Goal: Task Accomplishment & Management: Complete application form

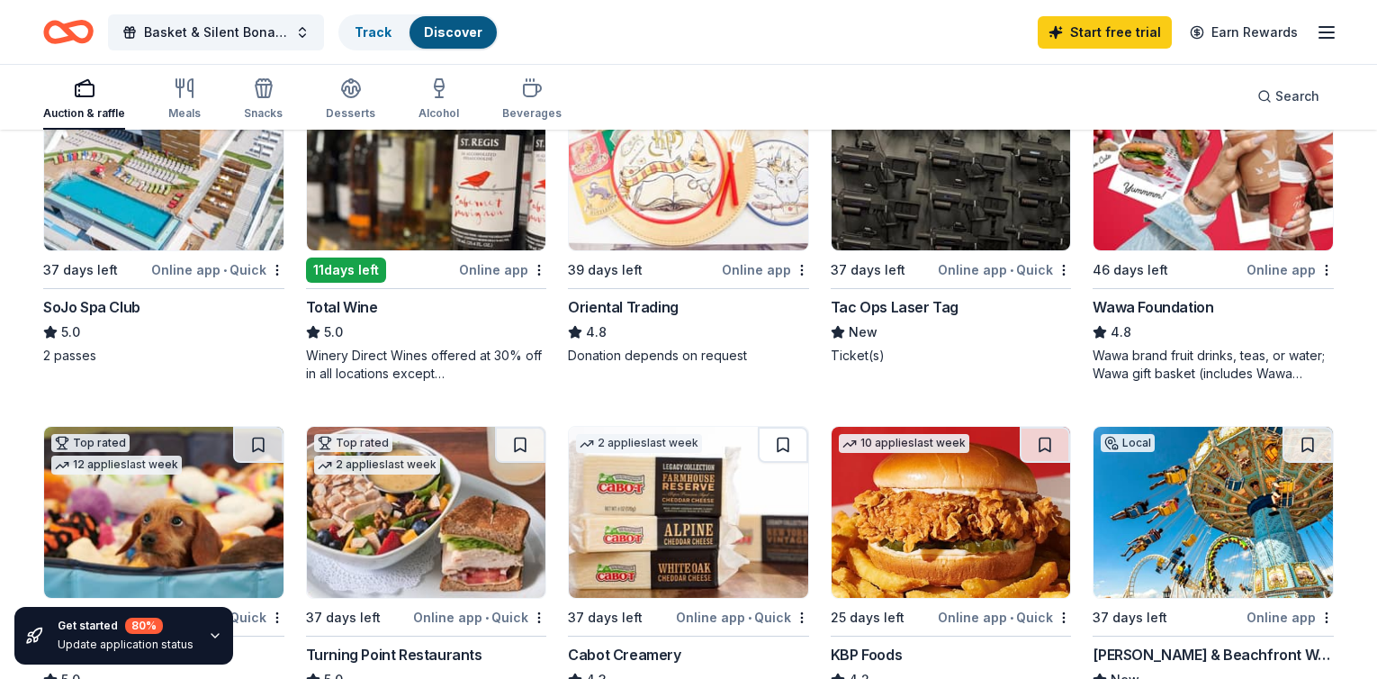
scroll to position [195, 0]
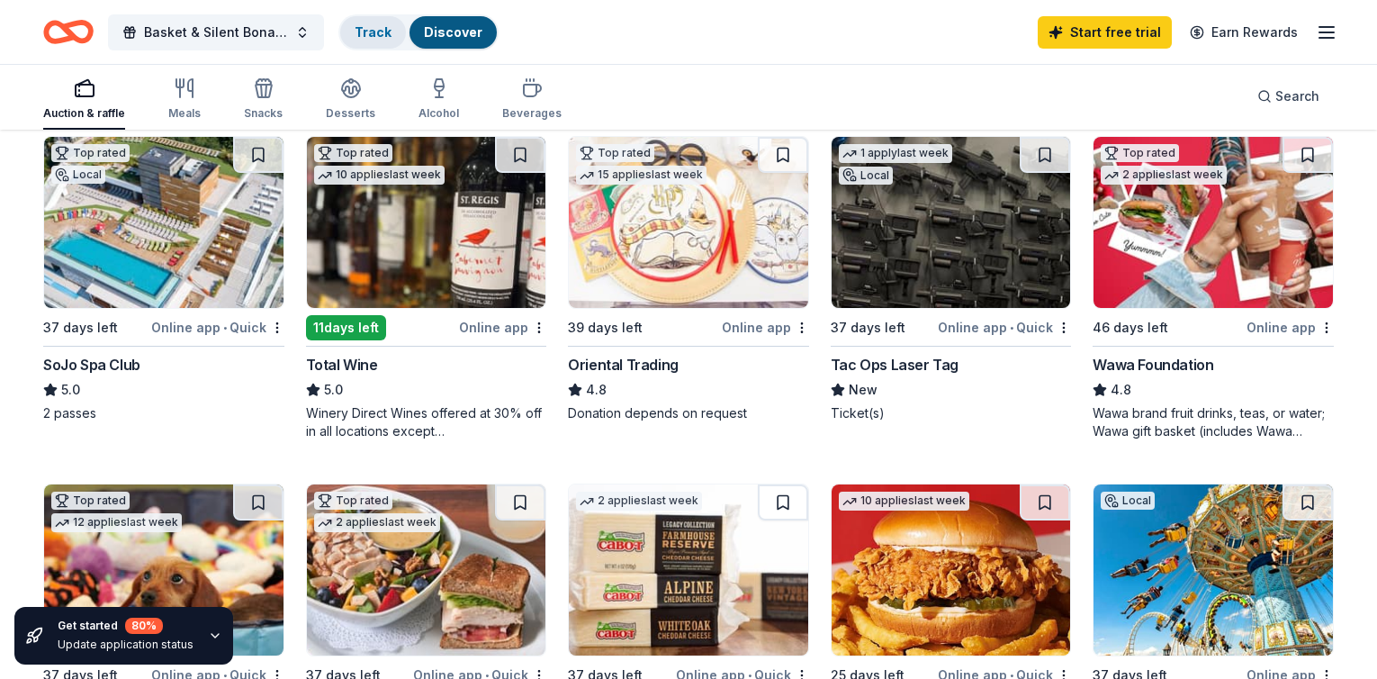
click at [392, 38] on link "Track" at bounding box center [373, 31] width 37 height 15
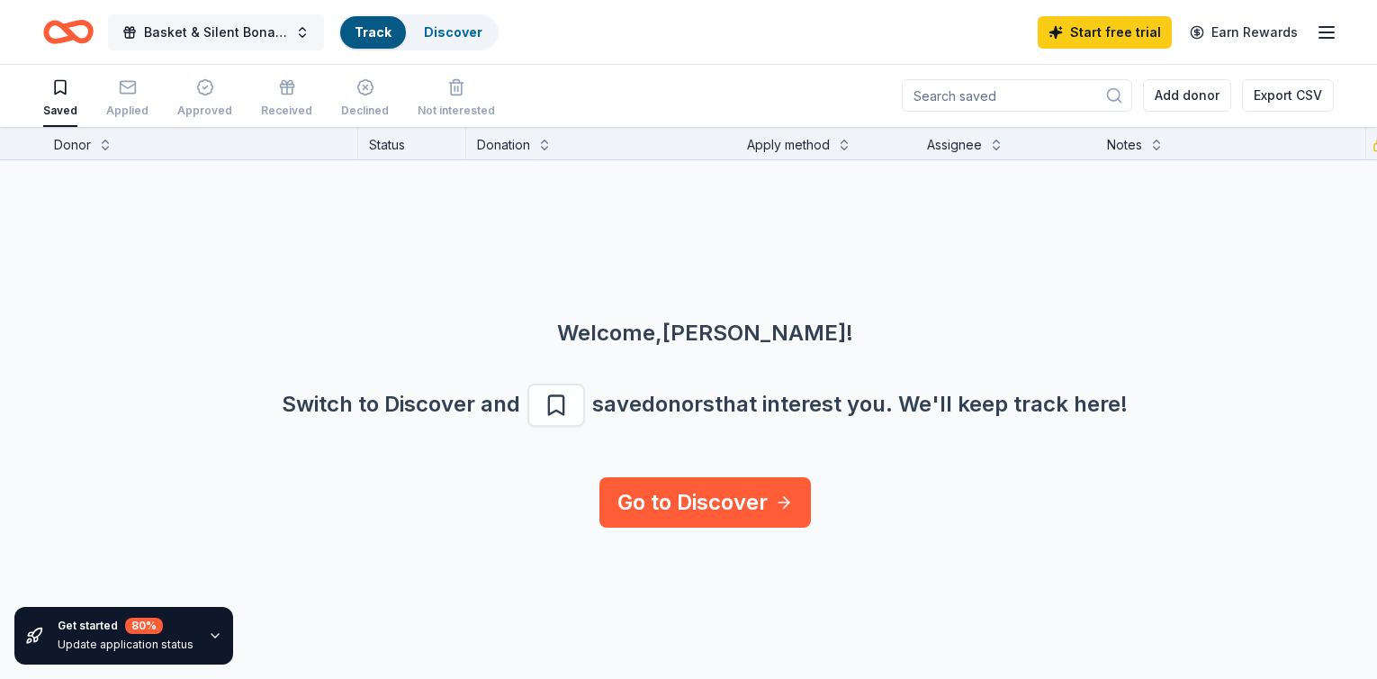
click at [288, 31] on span "Basket & Silent Bonanza" at bounding box center [216, 33] width 144 height 22
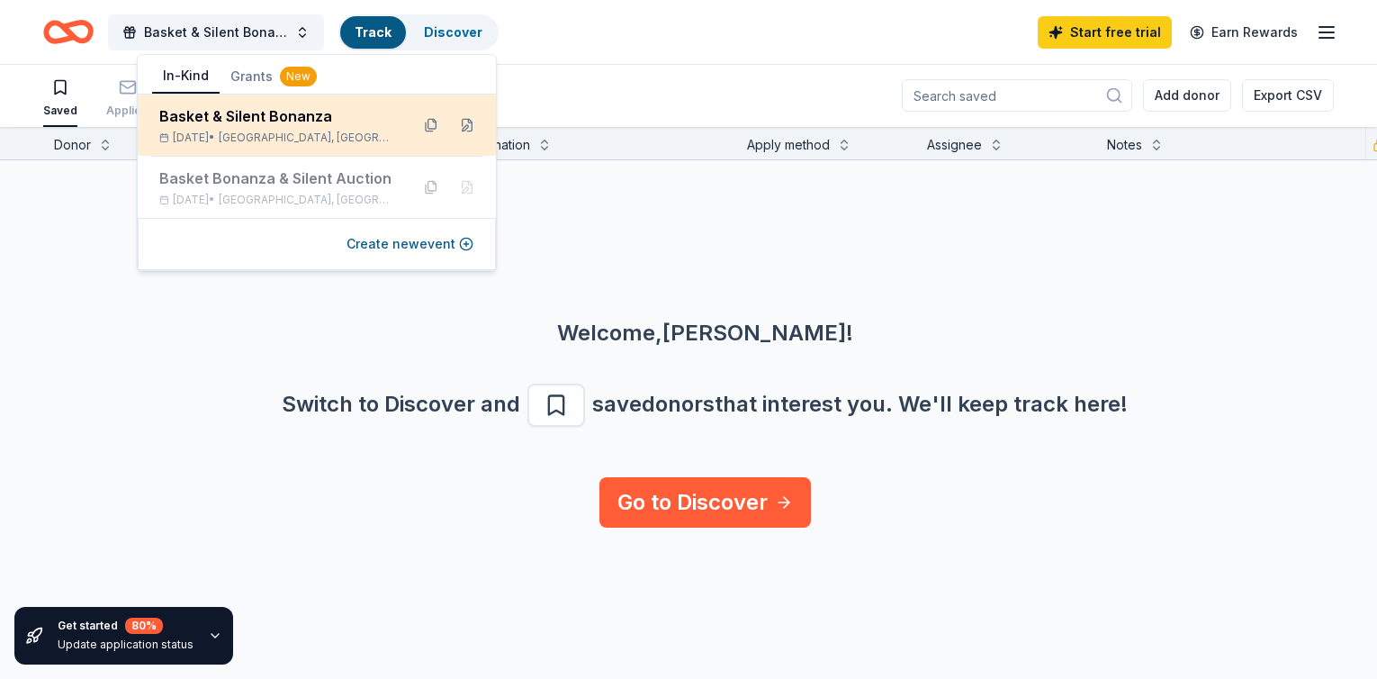
click at [351, 124] on div "Basket & Silent Bonanza" at bounding box center [277, 116] width 236 height 22
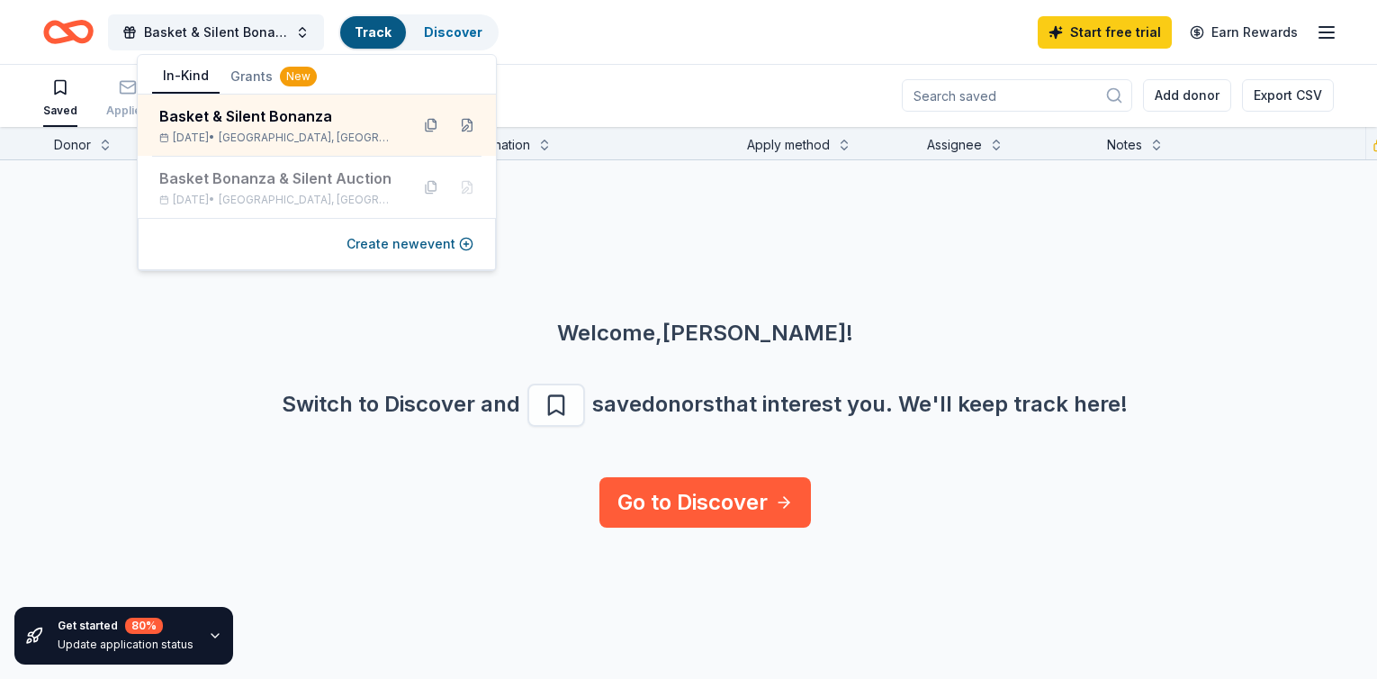
click at [37, 121] on div "Saved Applied Approved Received Declined Not interested Add donor Export CSV" at bounding box center [688, 95] width 1377 height 63
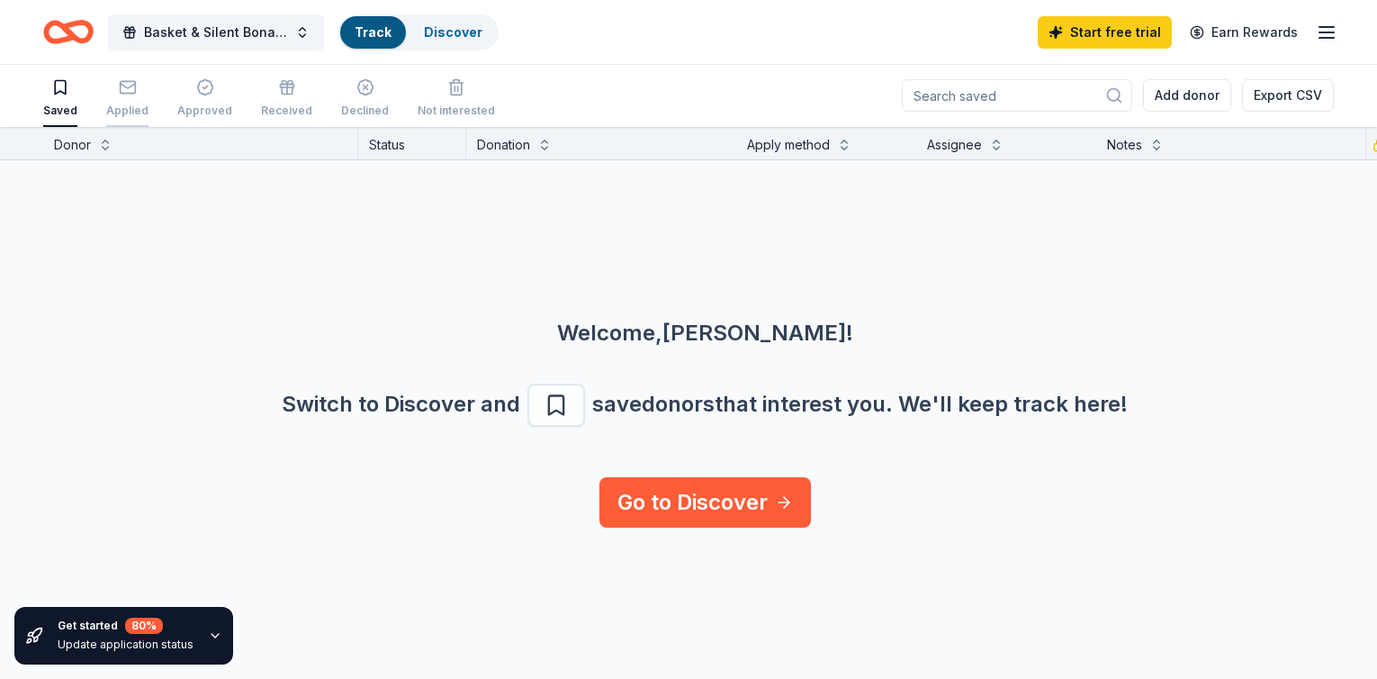
click at [149, 99] on div "Applied" at bounding box center [127, 98] width 42 height 40
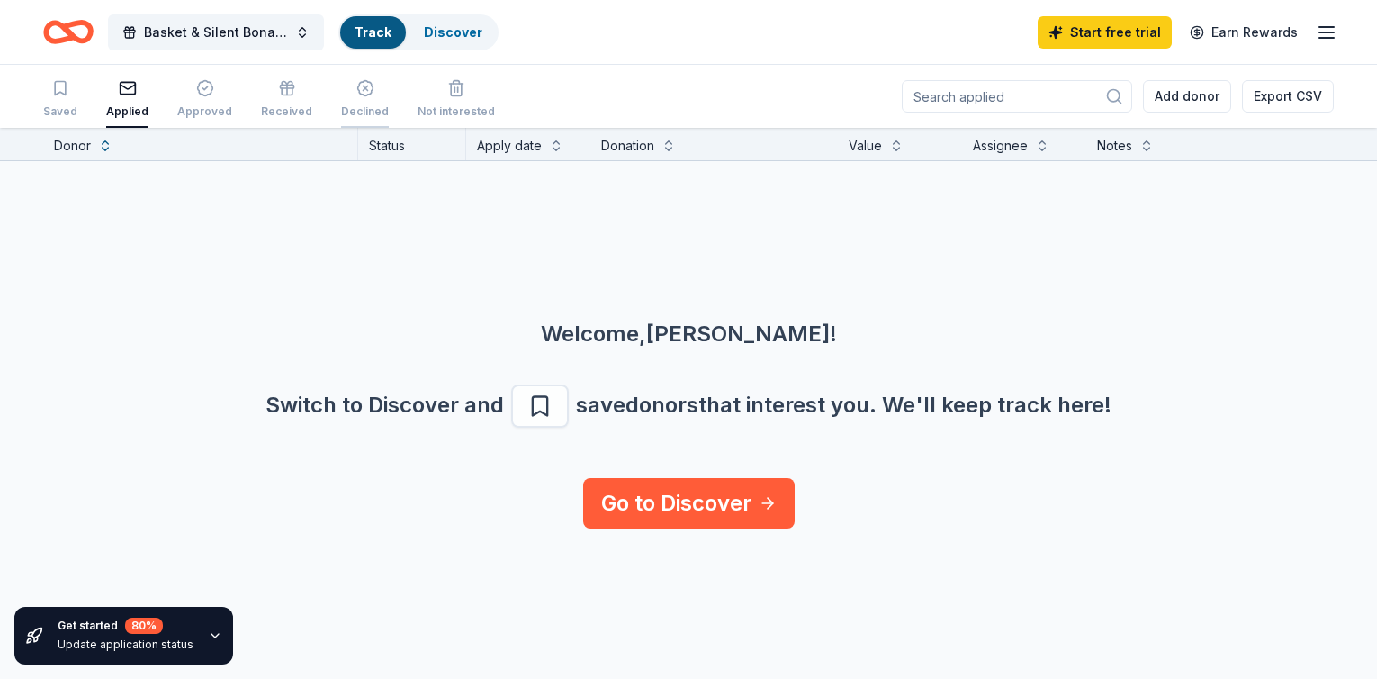
click at [374, 96] on icon "button" at bounding box center [365, 88] width 18 height 18
click at [232, 109] on div "Approved" at bounding box center [204, 111] width 55 height 14
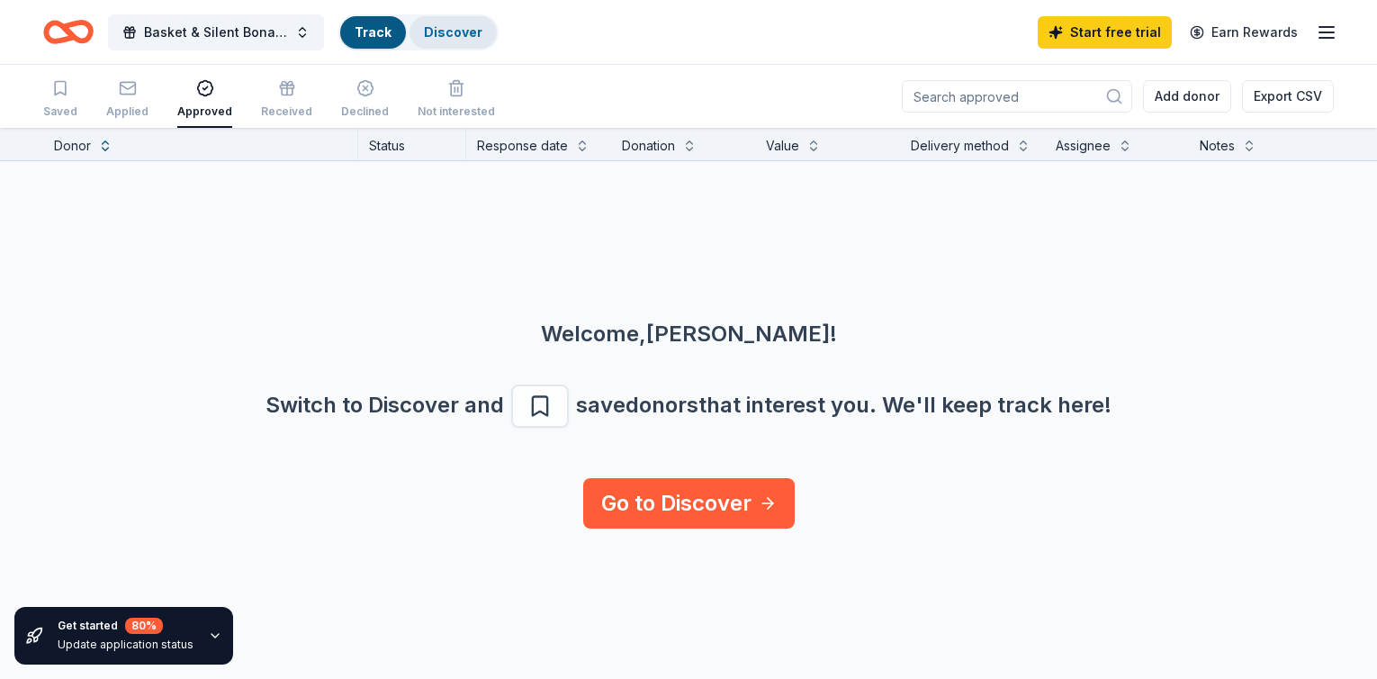
click at [482, 25] on link "Discover" at bounding box center [453, 31] width 59 height 15
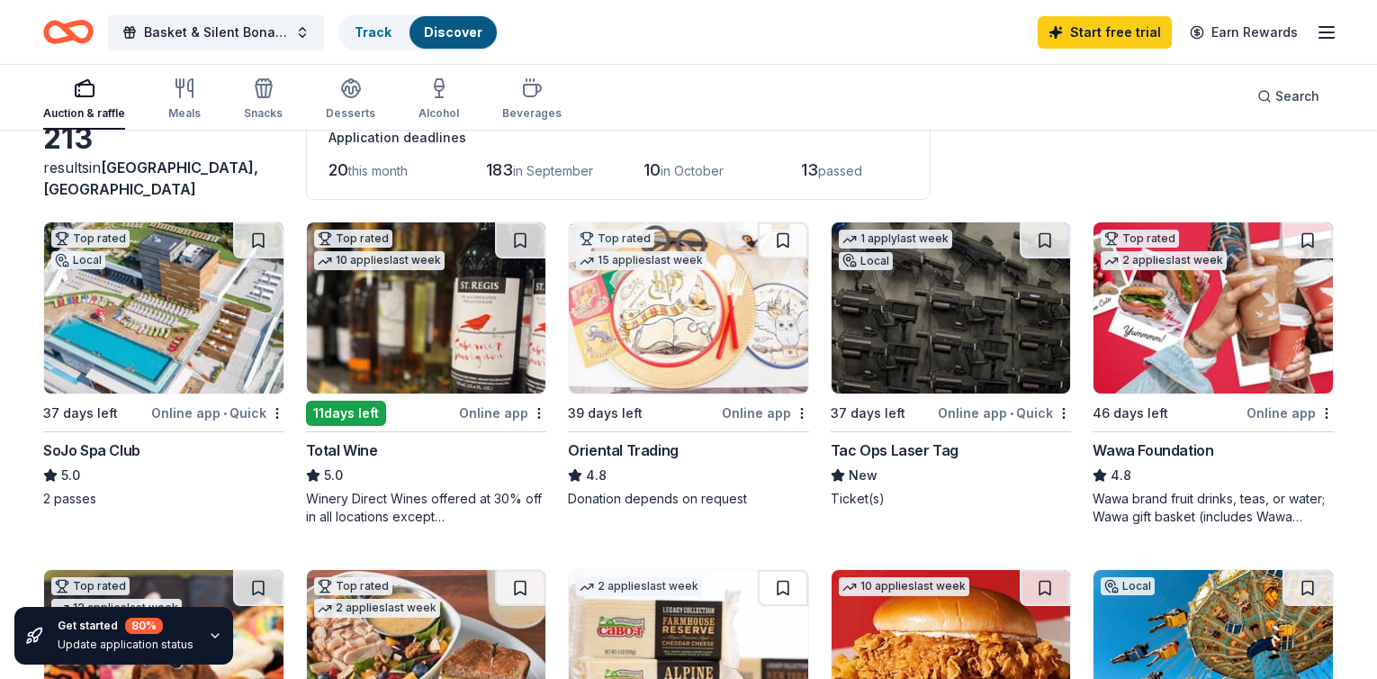
scroll to position [154, 0]
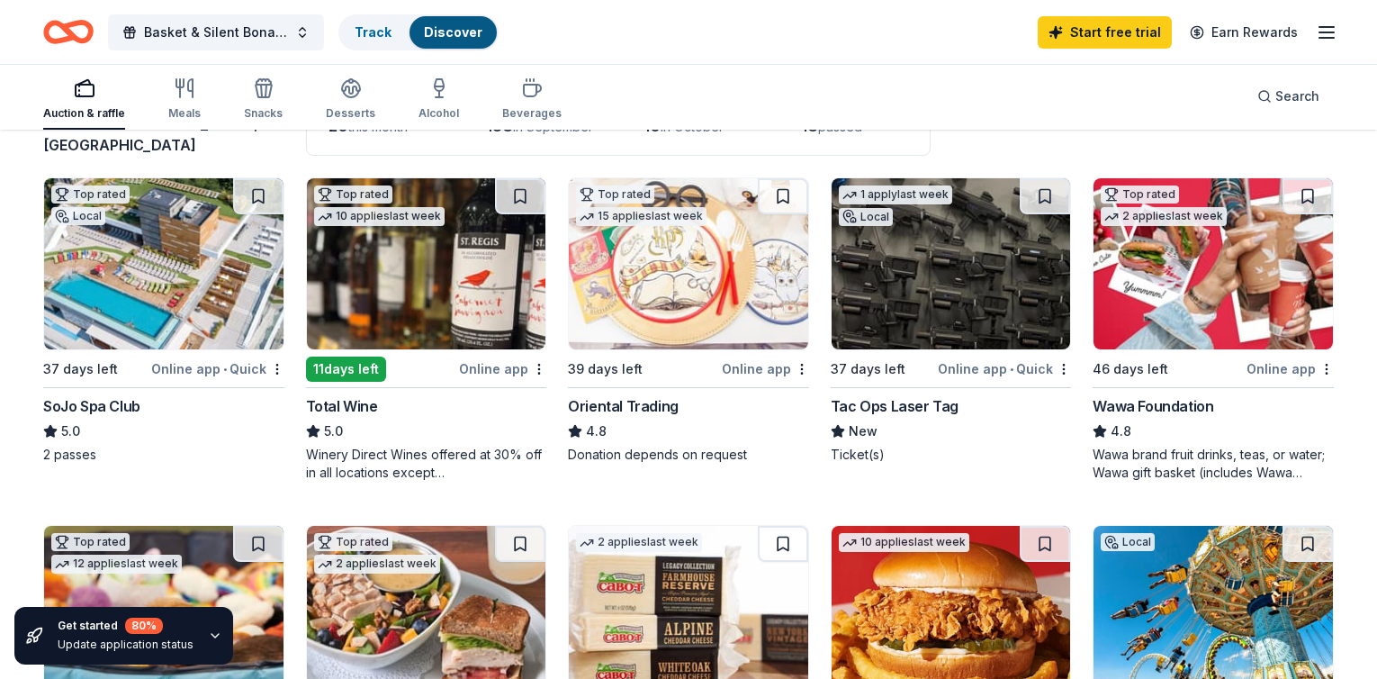
click at [1153, 404] on div "Wawa Foundation" at bounding box center [1153, 406] width 121 height 22
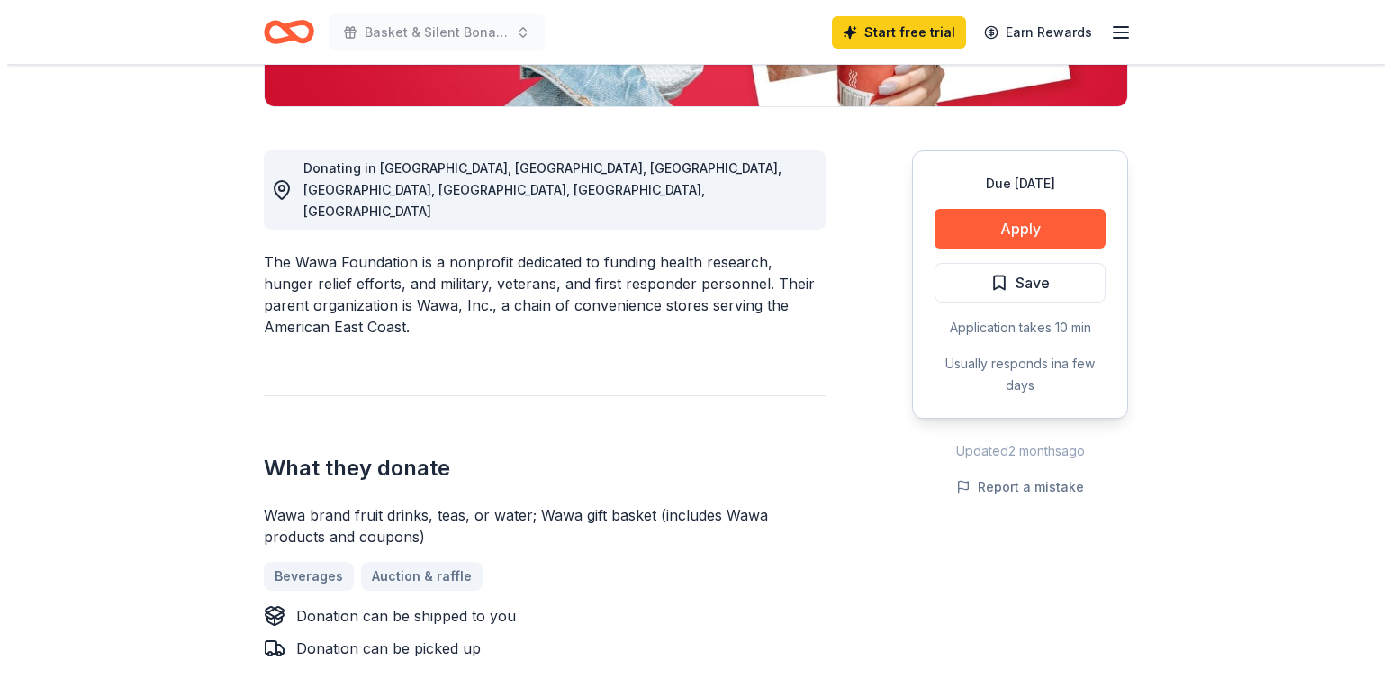
scroll to position [454, 0]
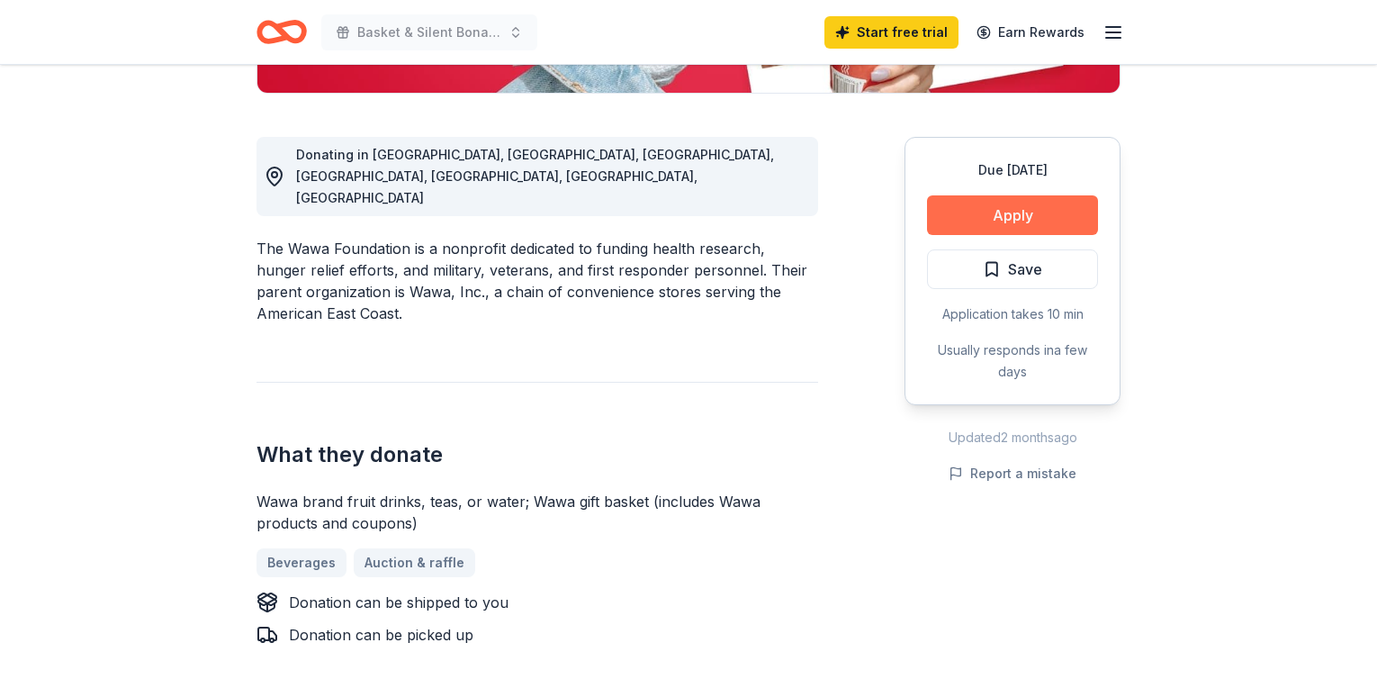
click at [968, 226] on button "Apply" at bounding box center [1012, 215] width 171 height 40
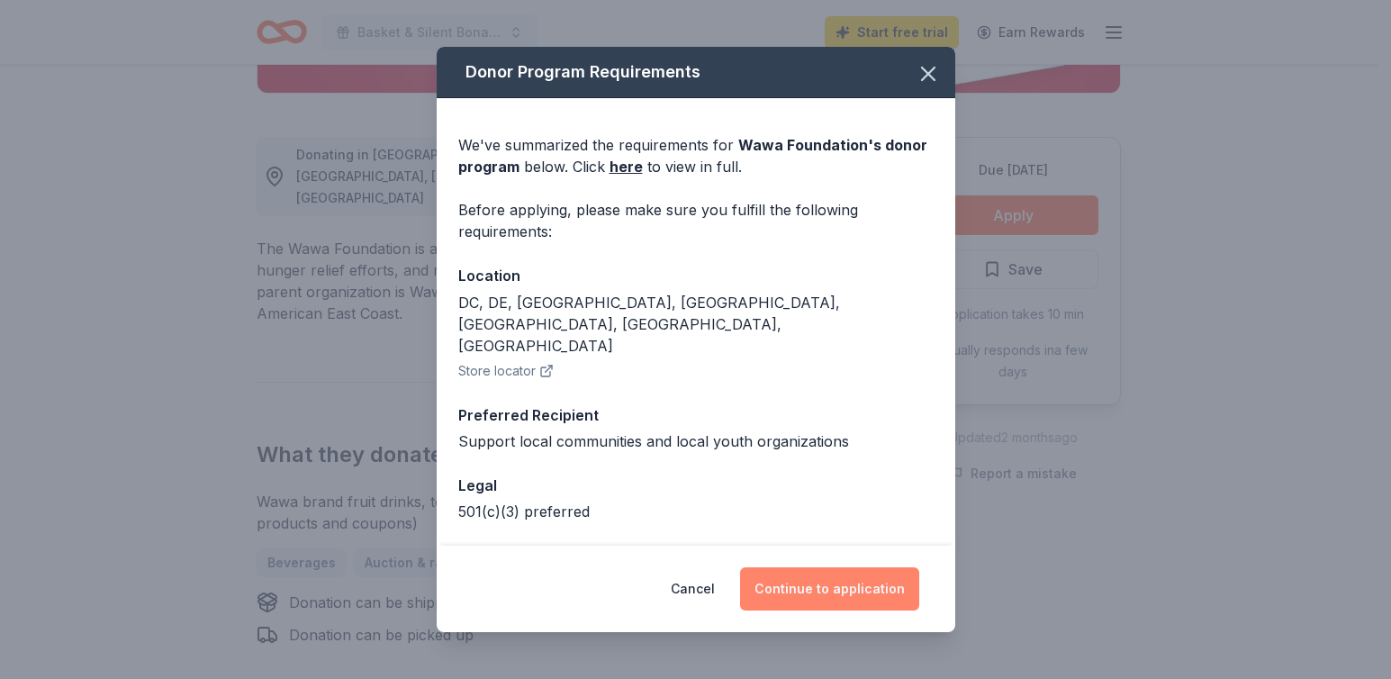
click at [801, 584] on button "Continue to application" at bounding box center [829, 588] width 179 height 43
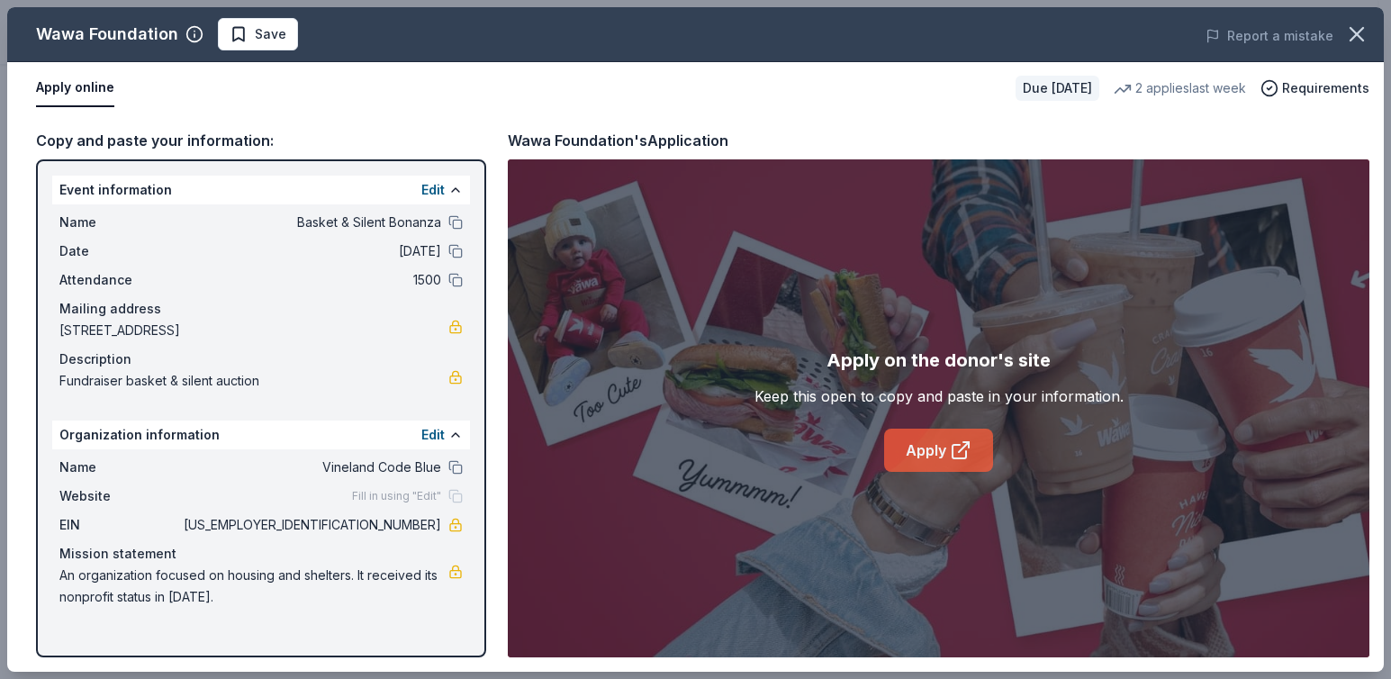
click at [935, 456] on link "Apply" at bounding box center [938, 449] width 109 height 43
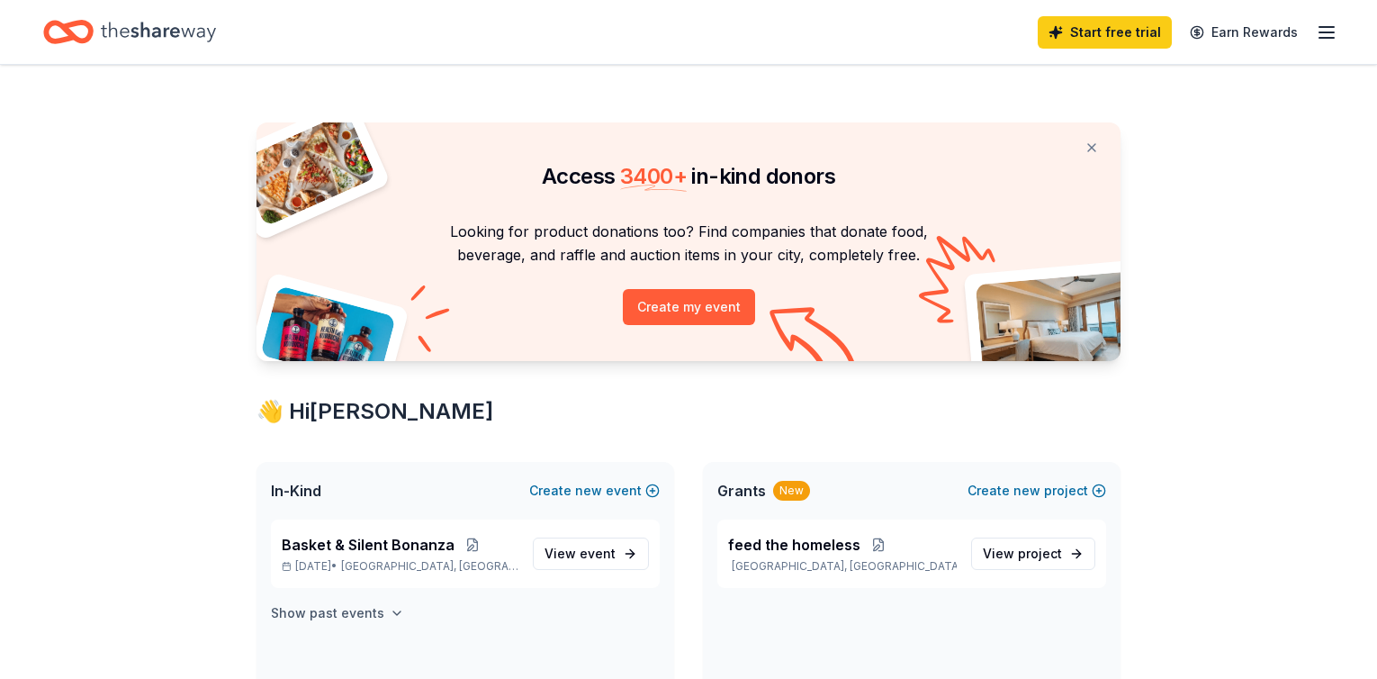
click at [390, 610] on icon "button" at bounding box center [397, 613] width 14 height 14
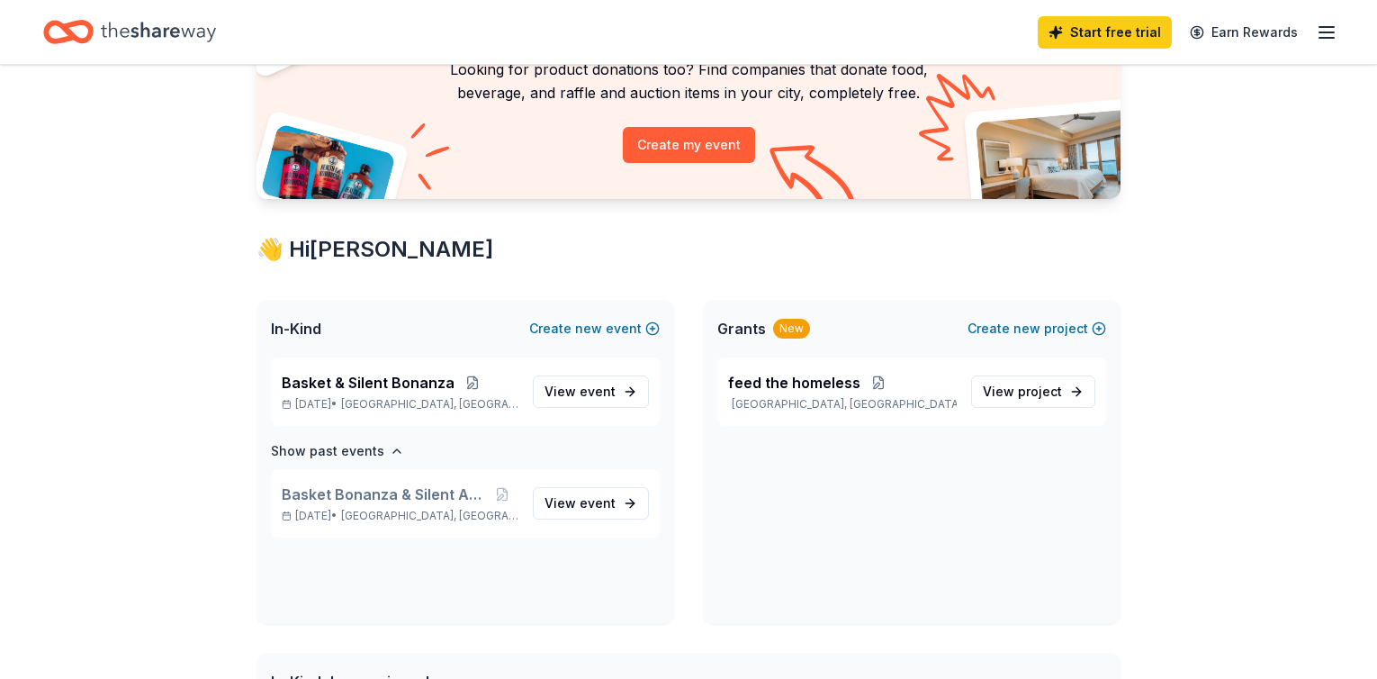
scroll to position [167, 0]
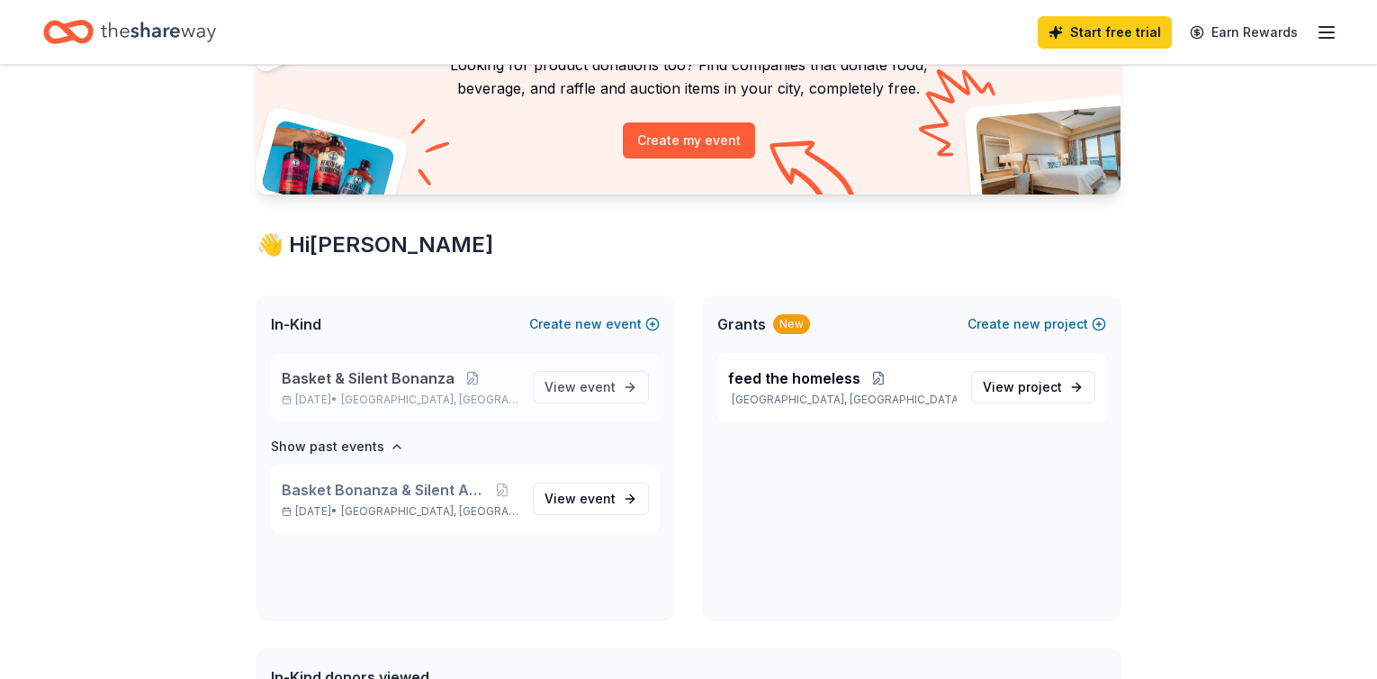
click at [422, 376] on span "Basket & Silent Bonanza" at bounding box center [368, 378] width 173 height 22
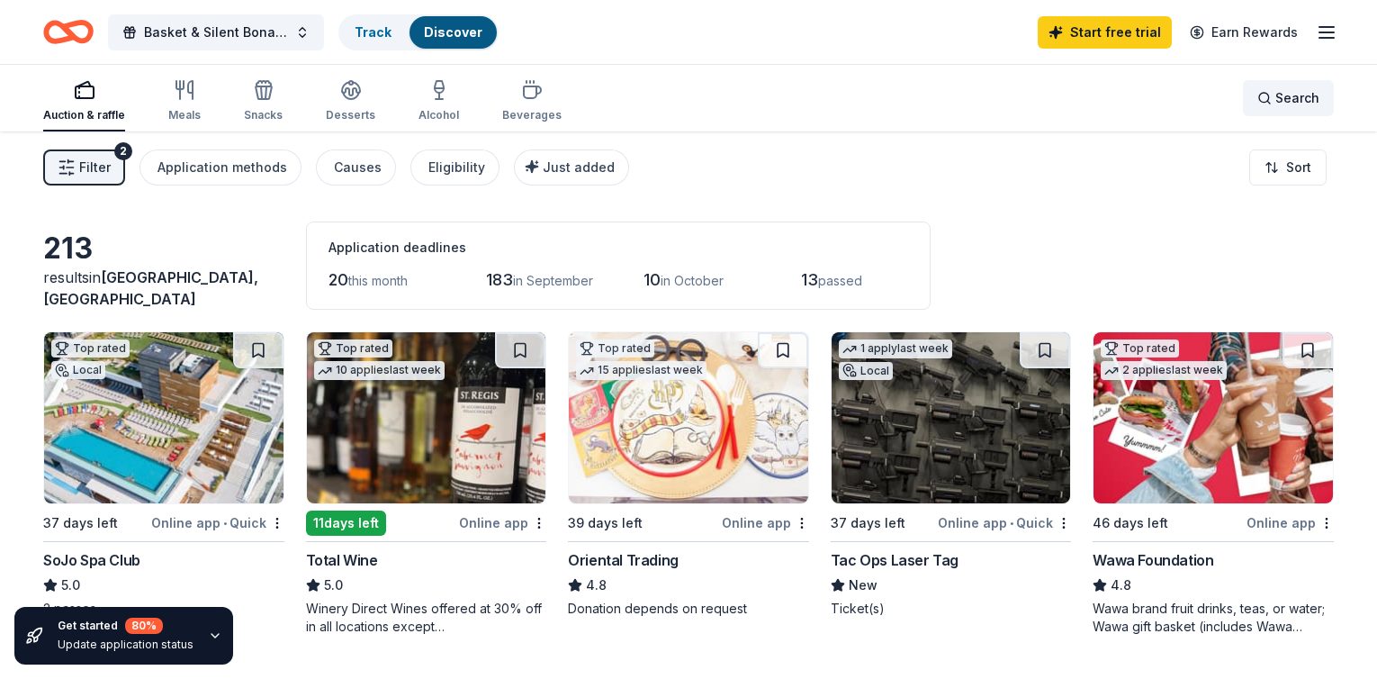
click at [1258, 97] on div "Search" at bounding box center [1289, 98] width 62 height 22
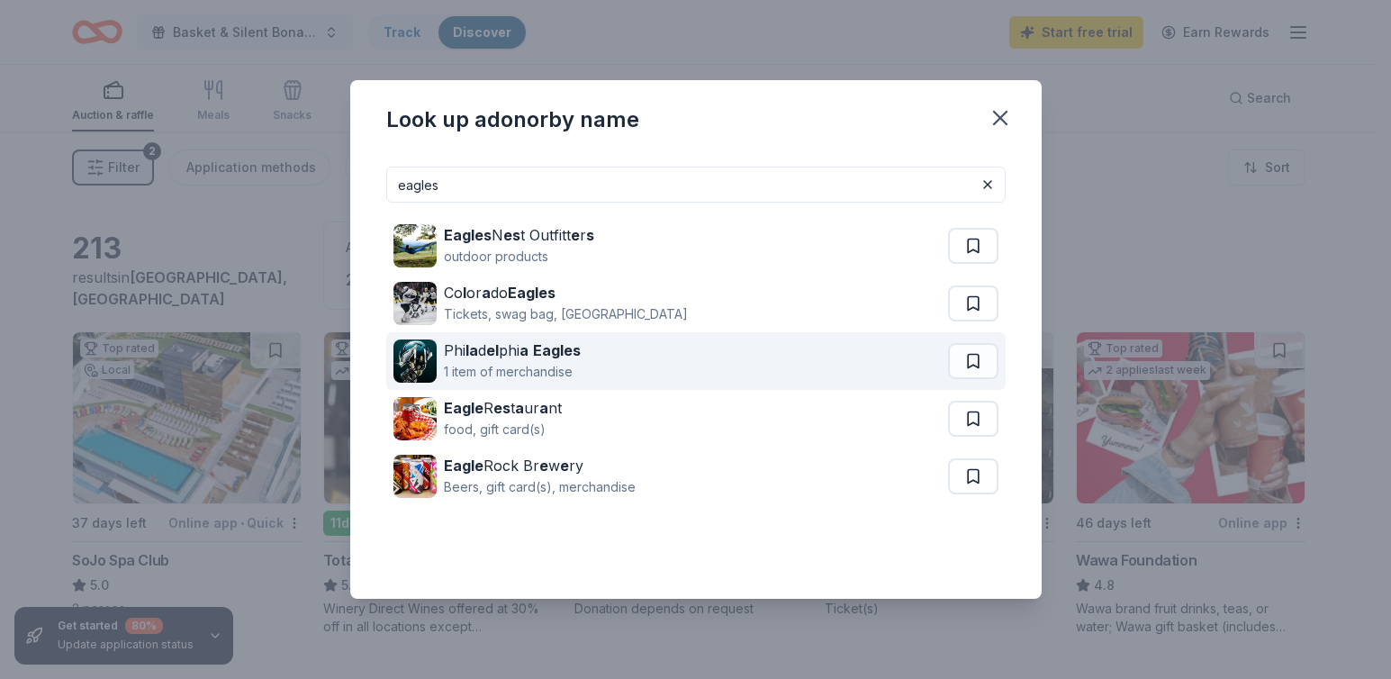
type input "eagles"
click at [509, 349] on div "Phi la d el phi a Eagles" at bounding box center [512, 350] width 137 height 22
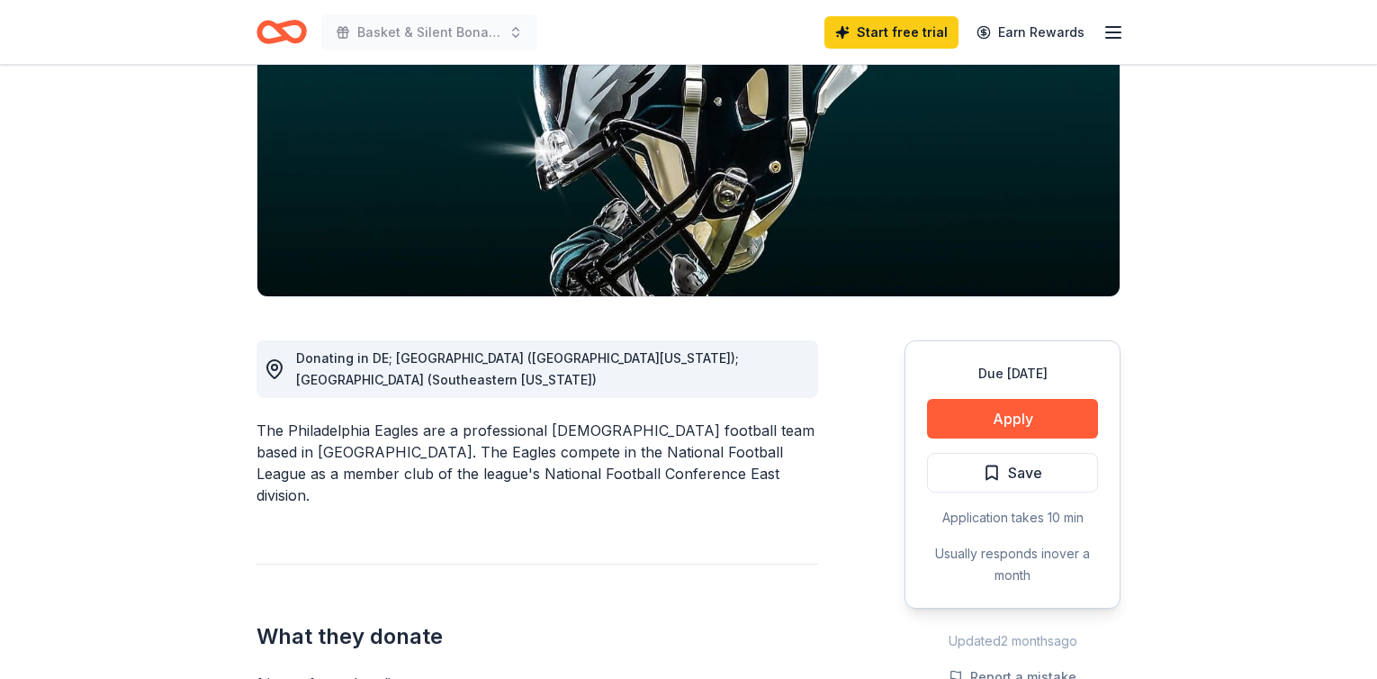
scroll to position [266, 0]
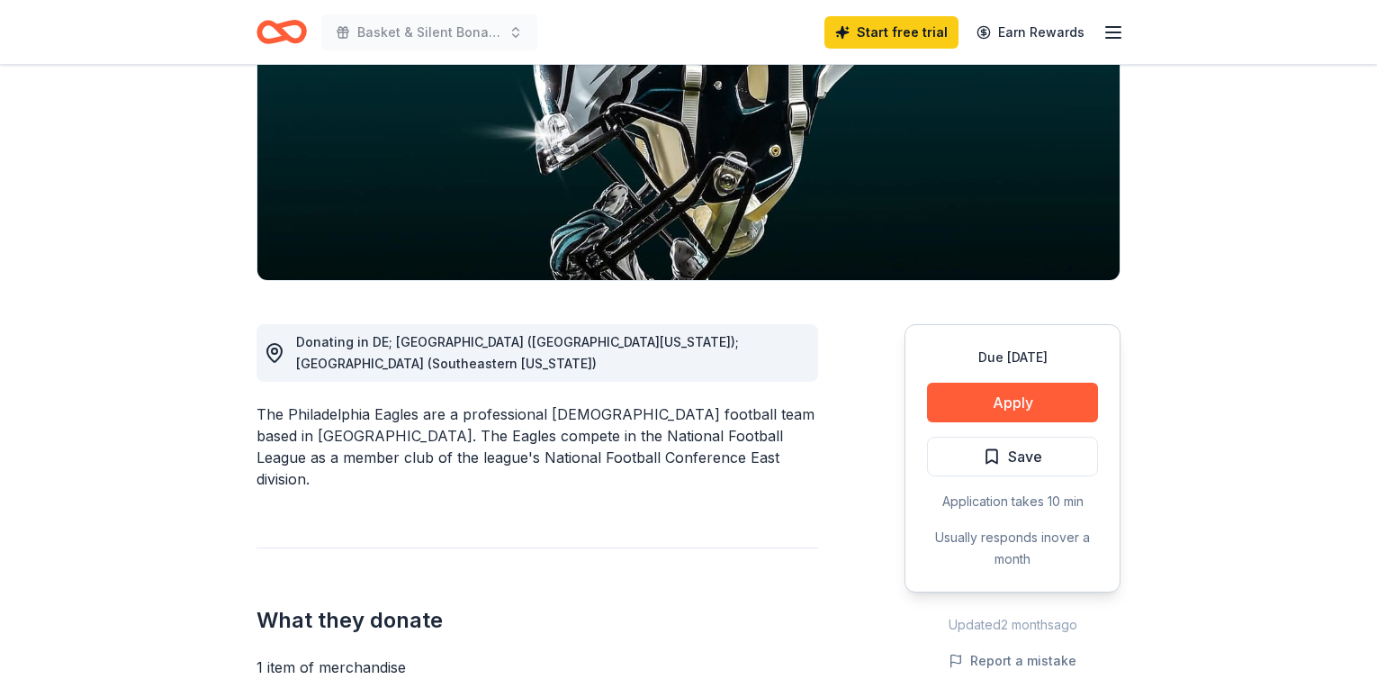
drag, startPoint x: 1031, startPoint y: 397, endPoint x: 1369, endPoint y: 257, distance: 366.4
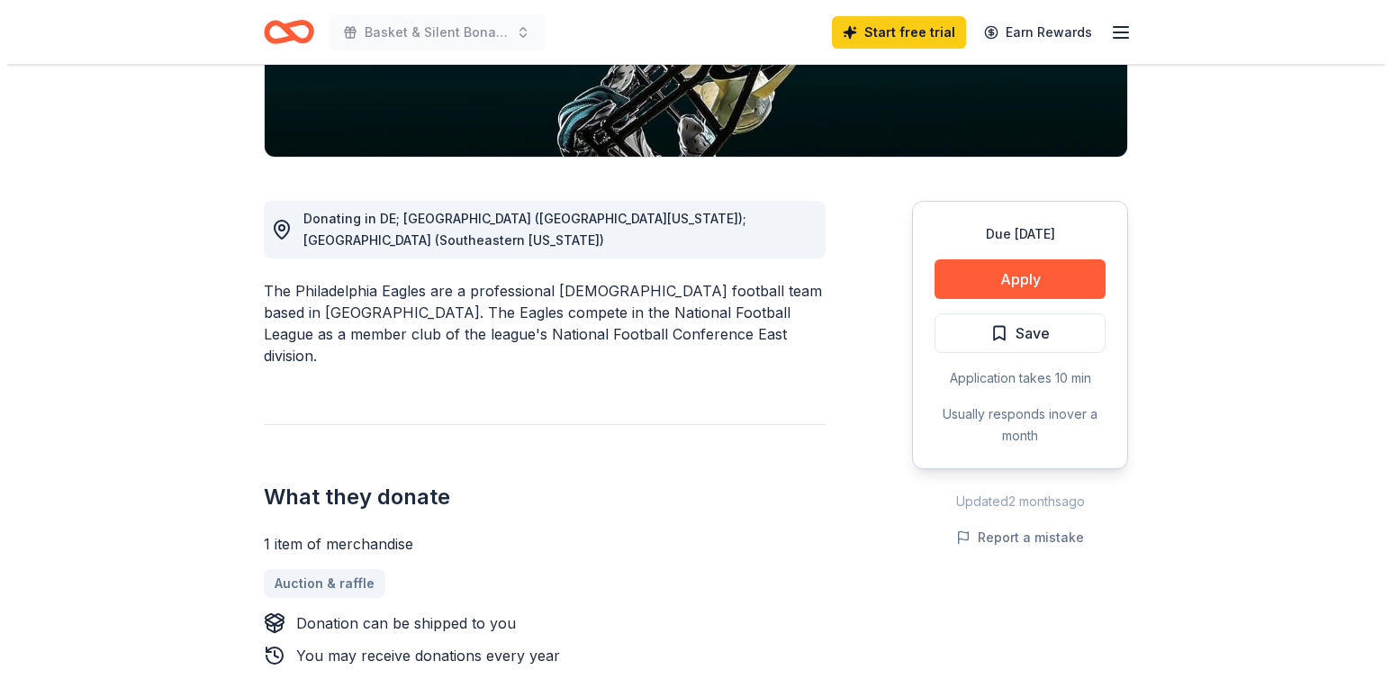
scroll to position [409, 0]
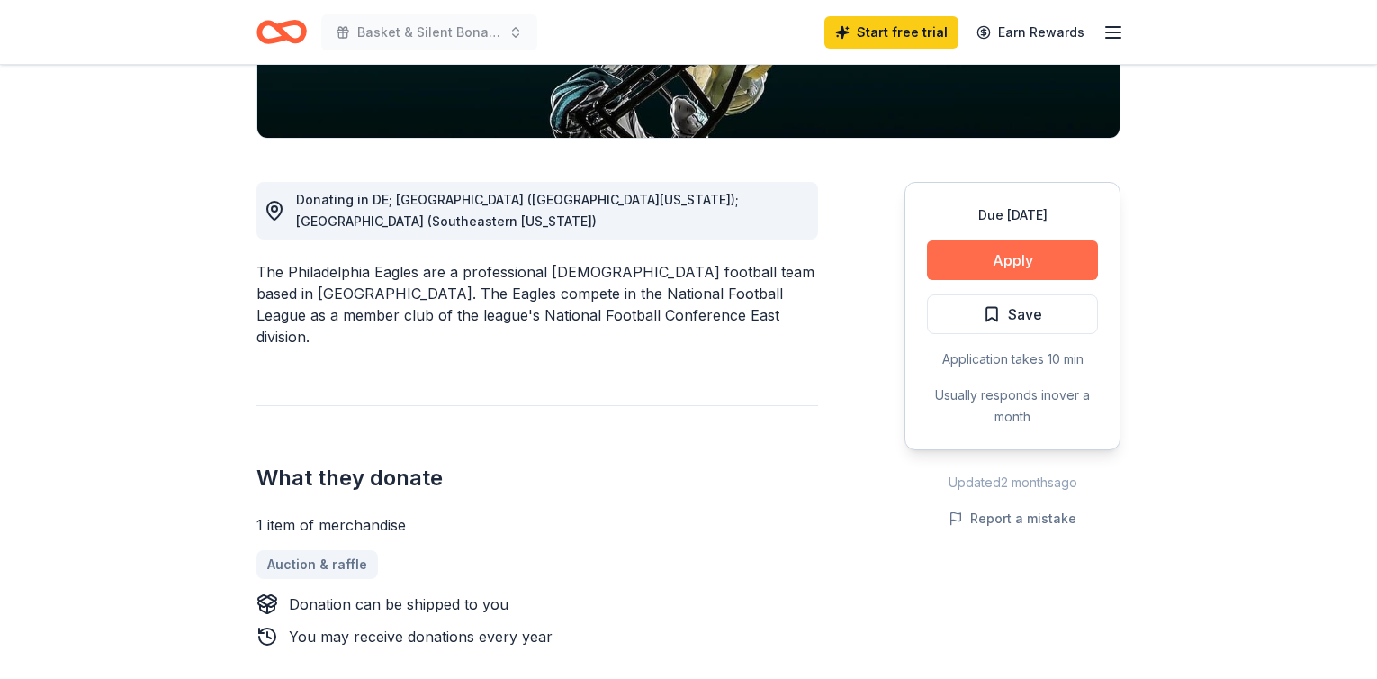
click at [993, 272] on button "Apply" at bounding box center [1012, 260] width 171 height 40
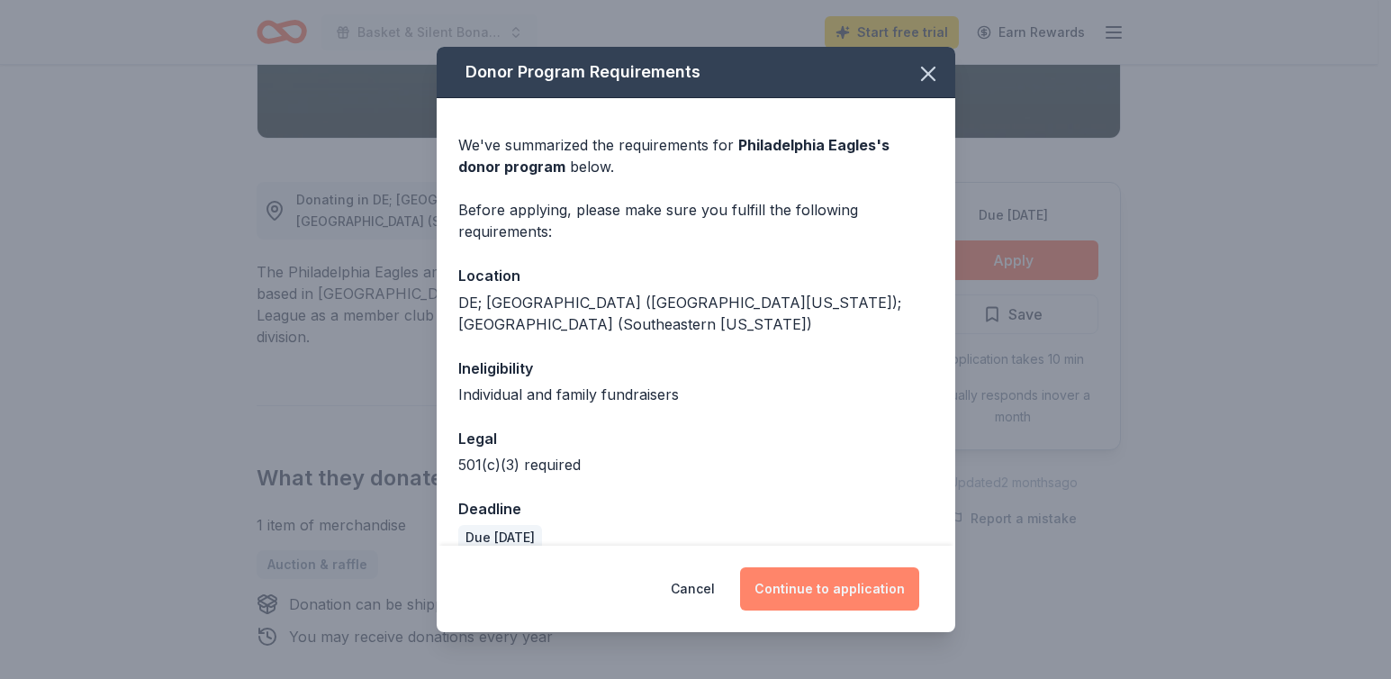
click at [834, 594] on button "Continue to application" at bounding box center [829, 588] width 179 height 43
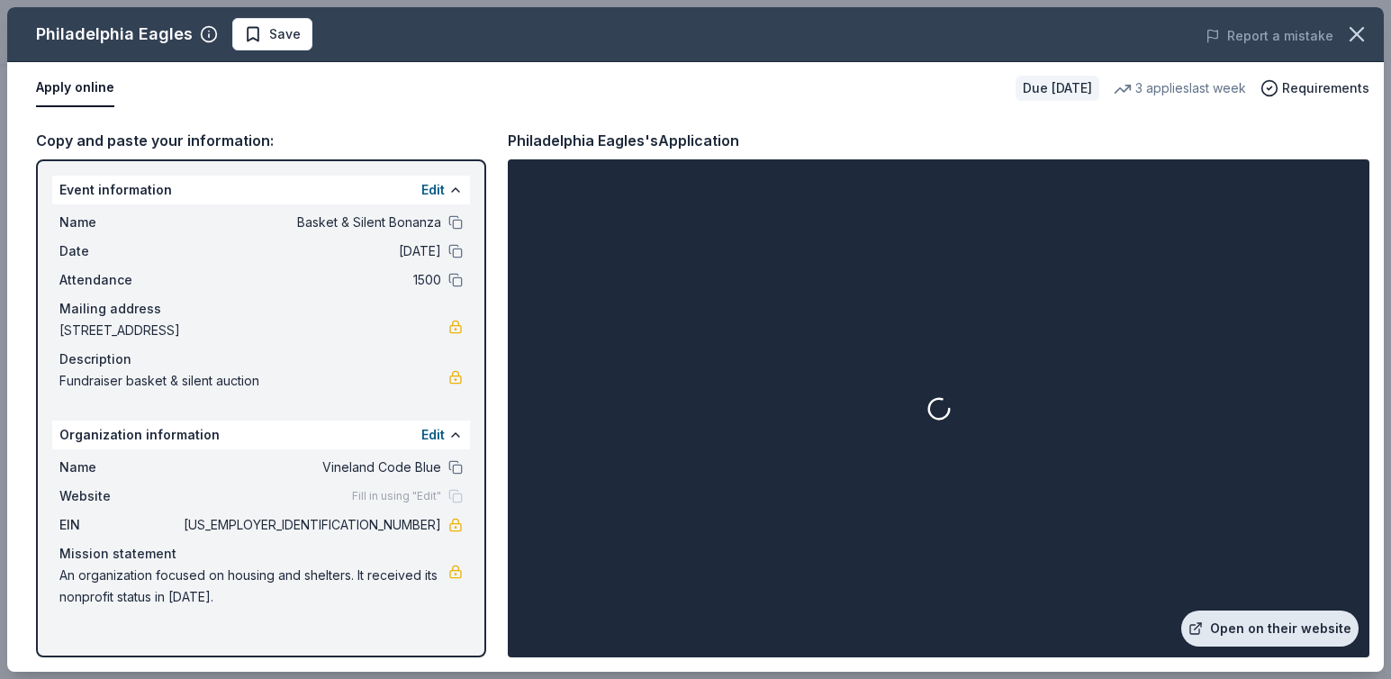
click at [1245, 638] on link "Open on their website" at bounding box center [1269, 628] width 177 height 36
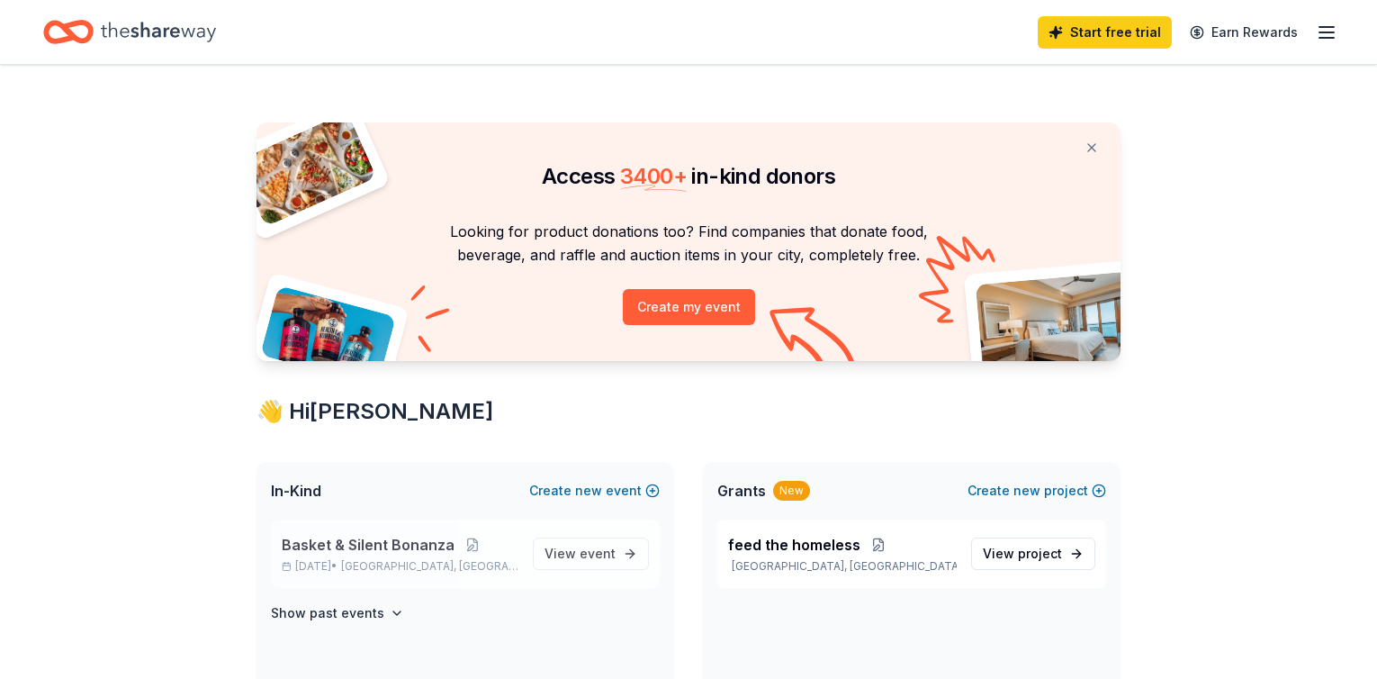
click at [353, 542] on span "Basket & Silent Bonanza" at bounding box center [368, 545] width 173 height 22
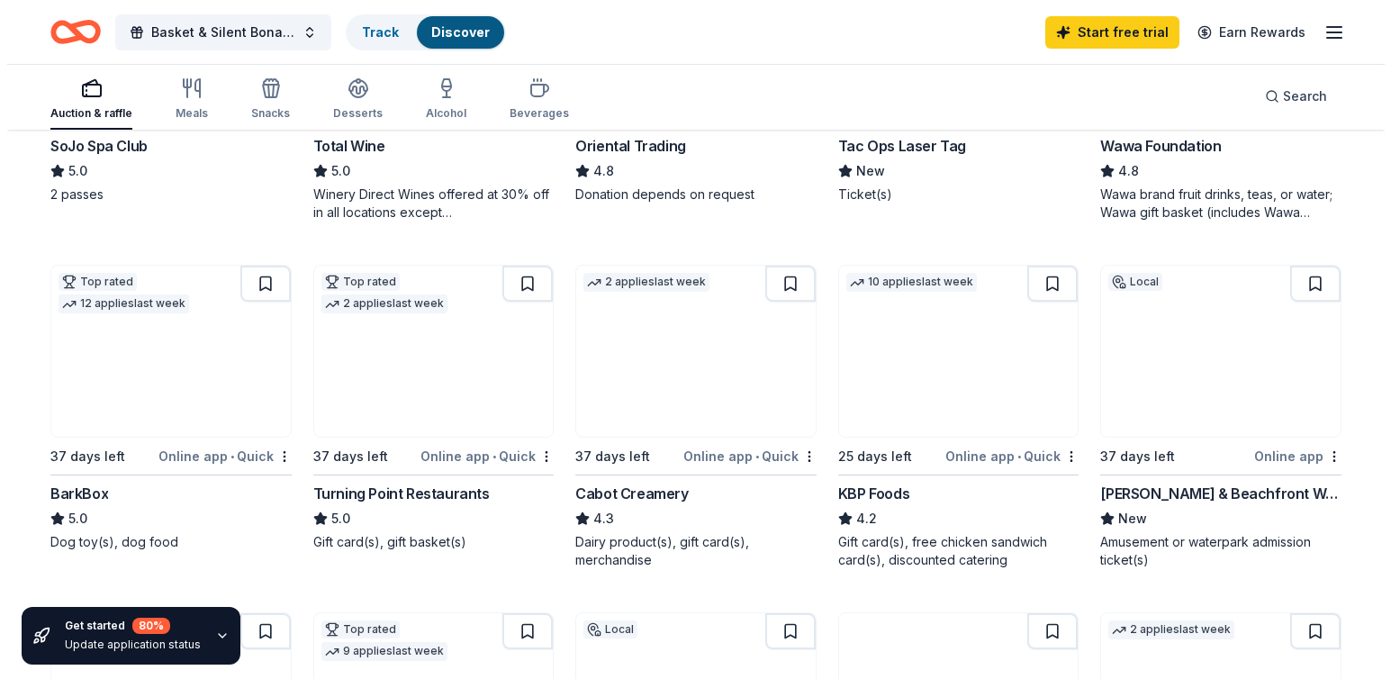
scroll to position [391, 0]
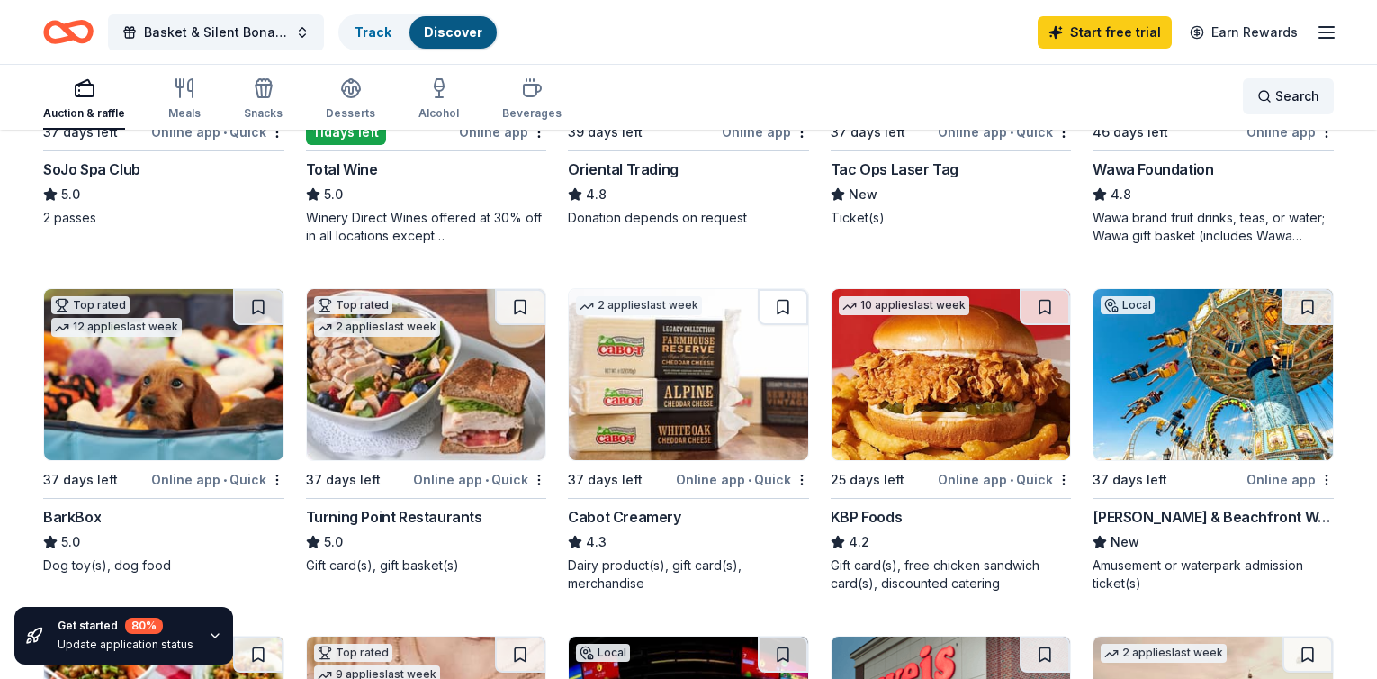
click at [1276, 98] on span "Search" at bounding box center [1298, 97] width 44 height 22
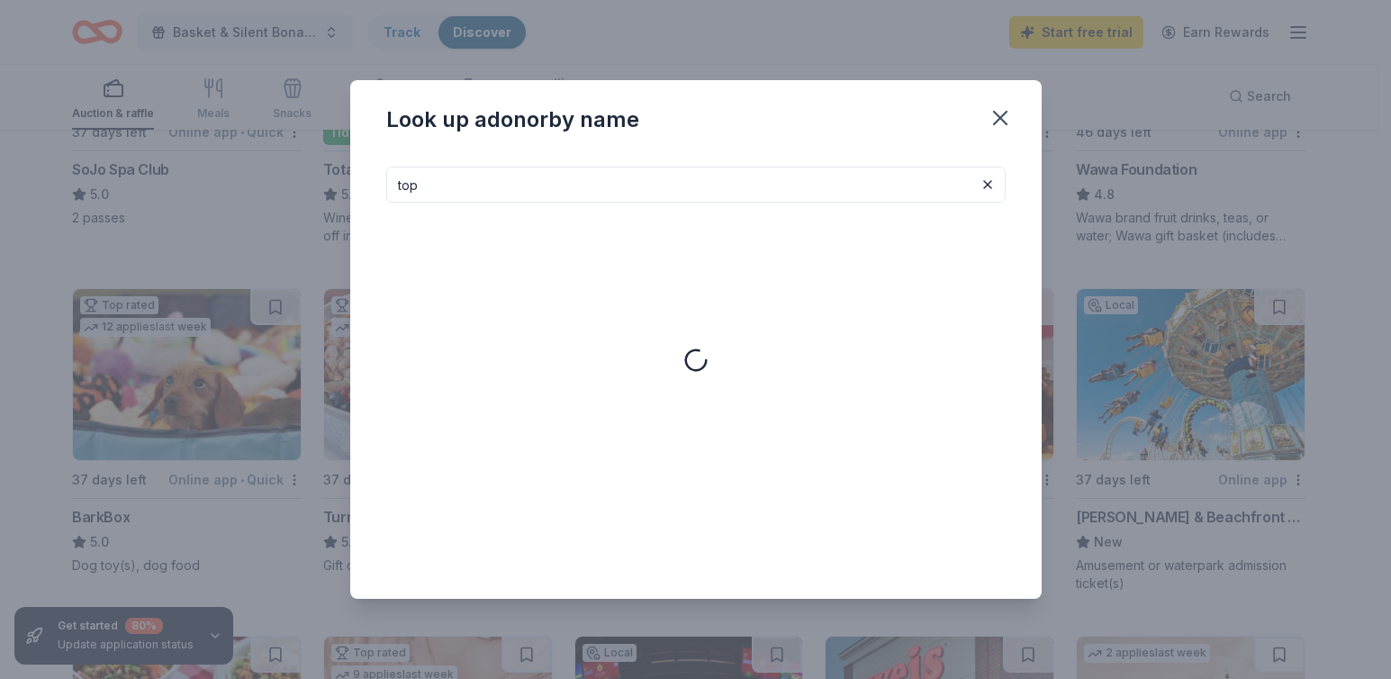
type input "top"
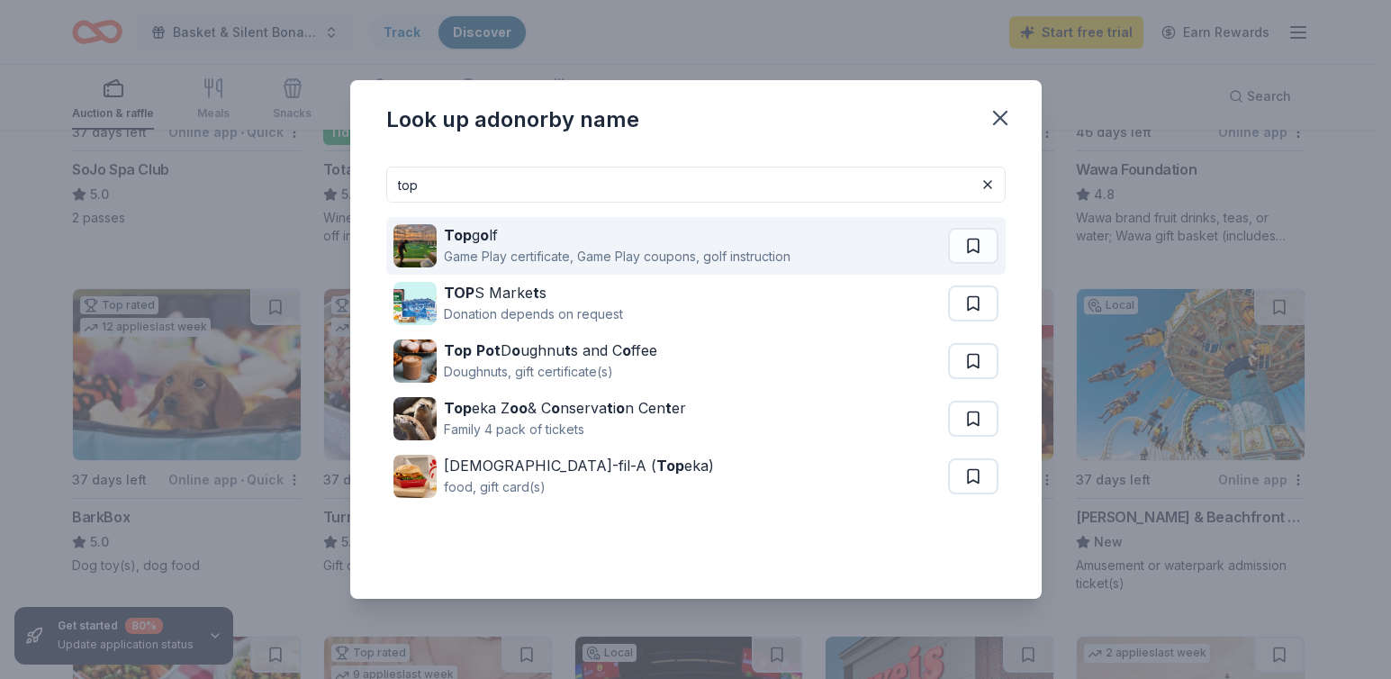
click at [446, 243] on strong "Top" at bounding box center [458, 235] width 28 height 18
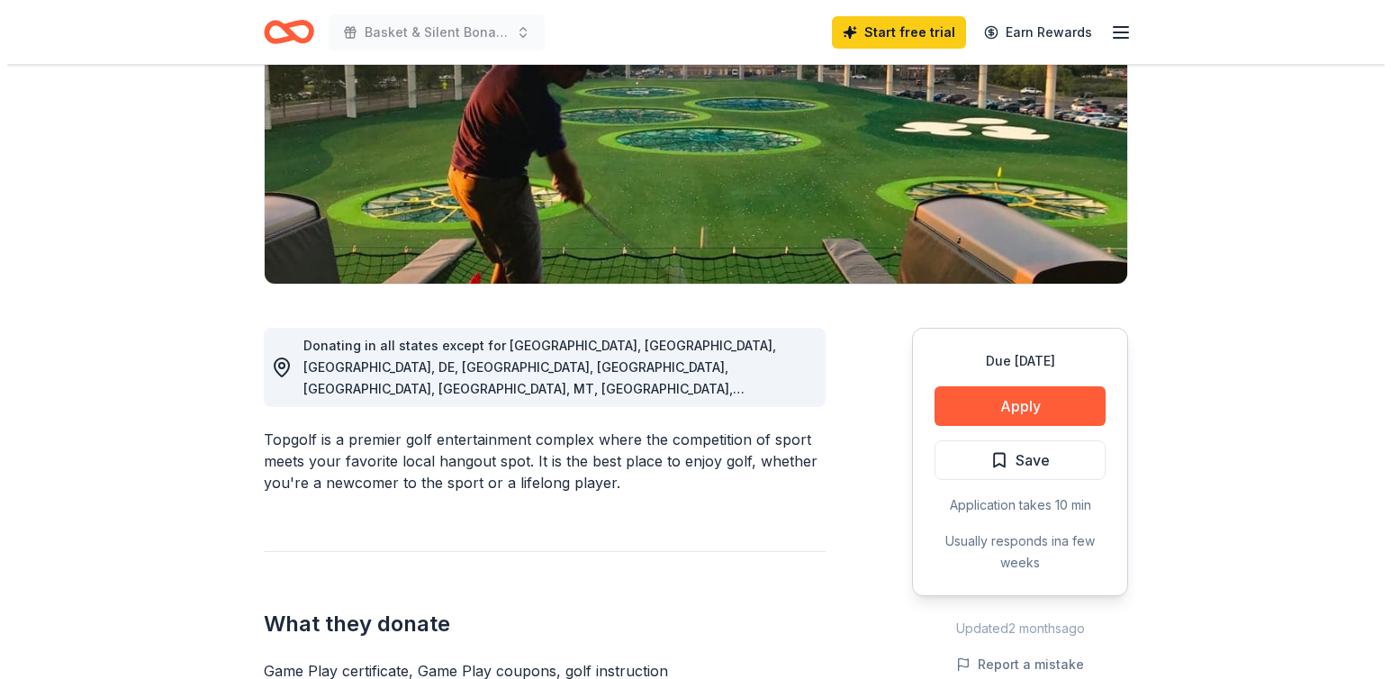
scroll to position [282, 0]
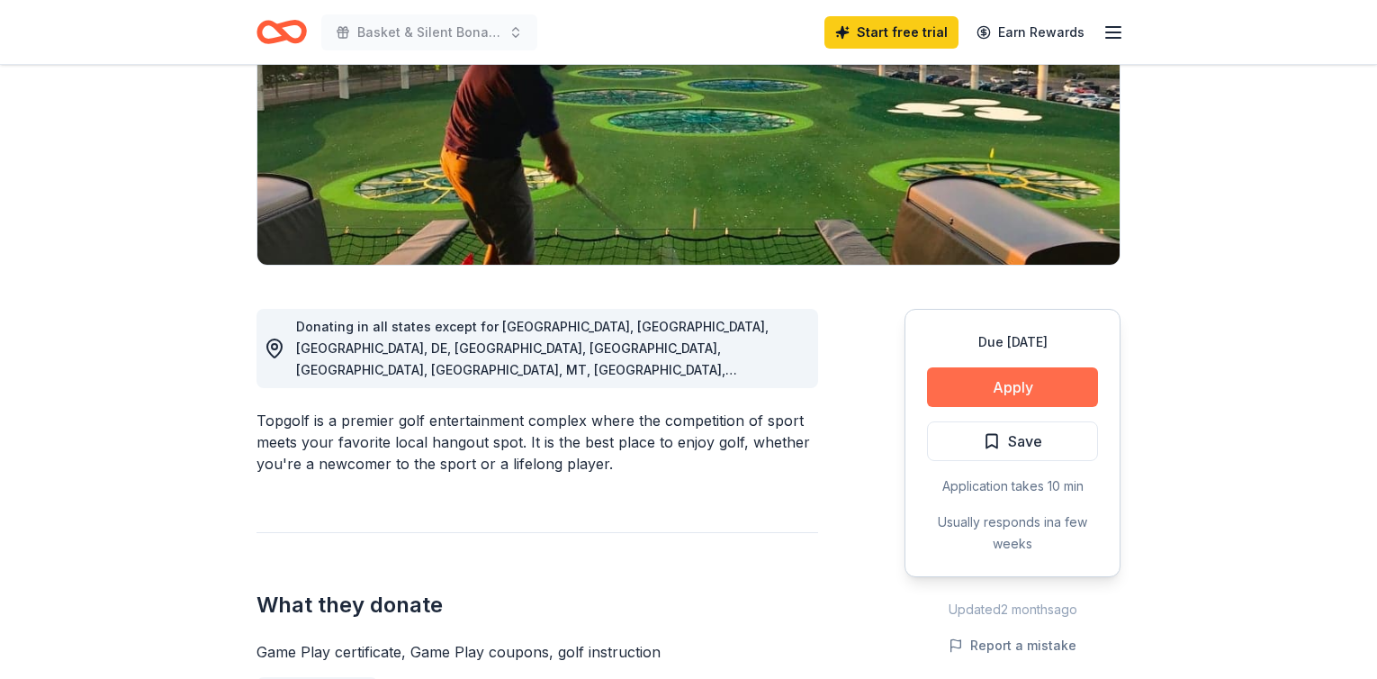
click at [1036, 380] on button "Apply" at bounding box center [1012, 387] width 171 height 40
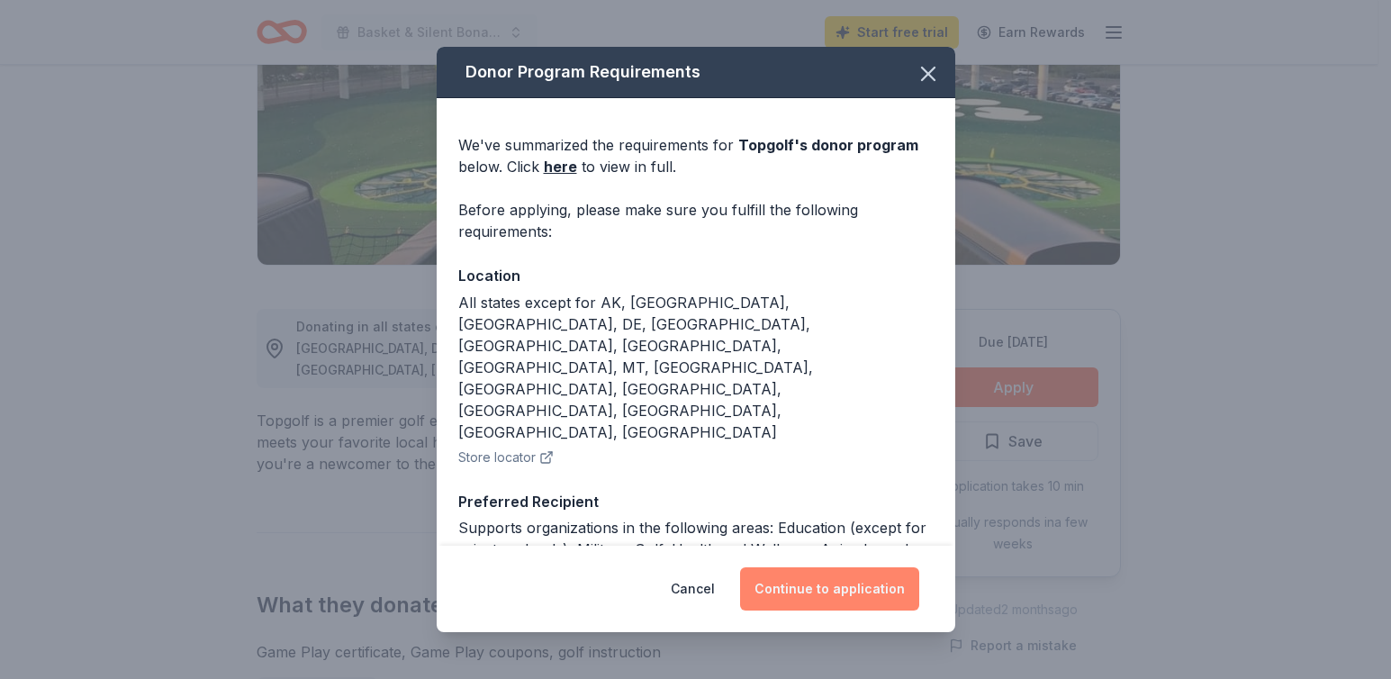
click at [798, 595] on button "Continue to application" at bounding box center [829, 588] width 179 height 43
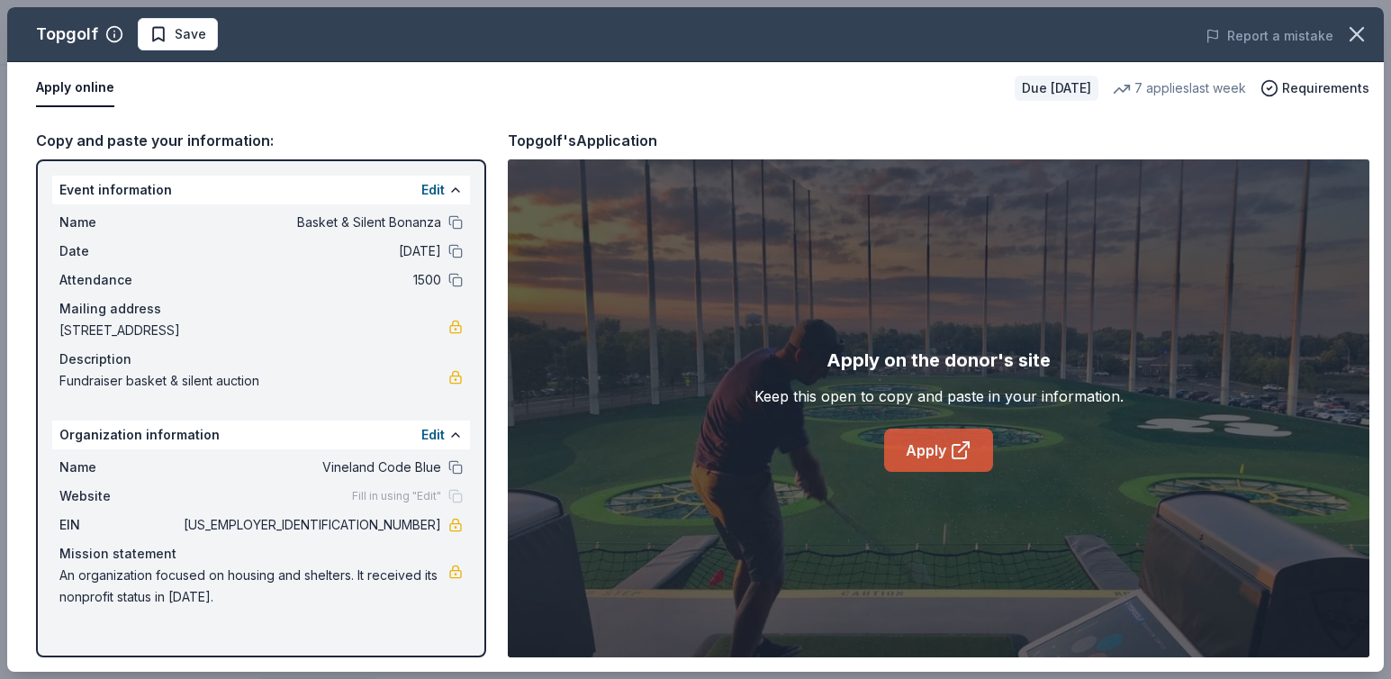
click at [935, 461] on link "Apply" at bounding box center [938, 449] width 109 height 43
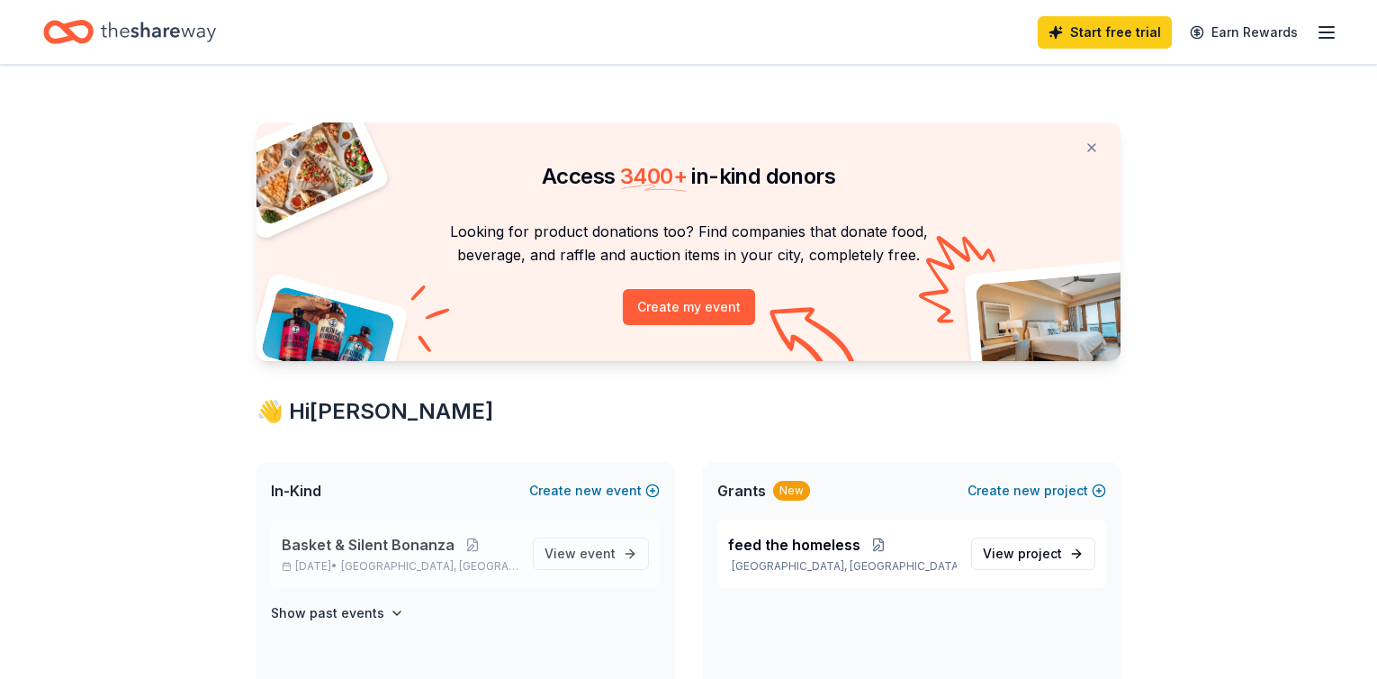
click at [400, 545] on span "Basket & Silent Bonanza" at bounding box center [368, 545] width 173 height 22
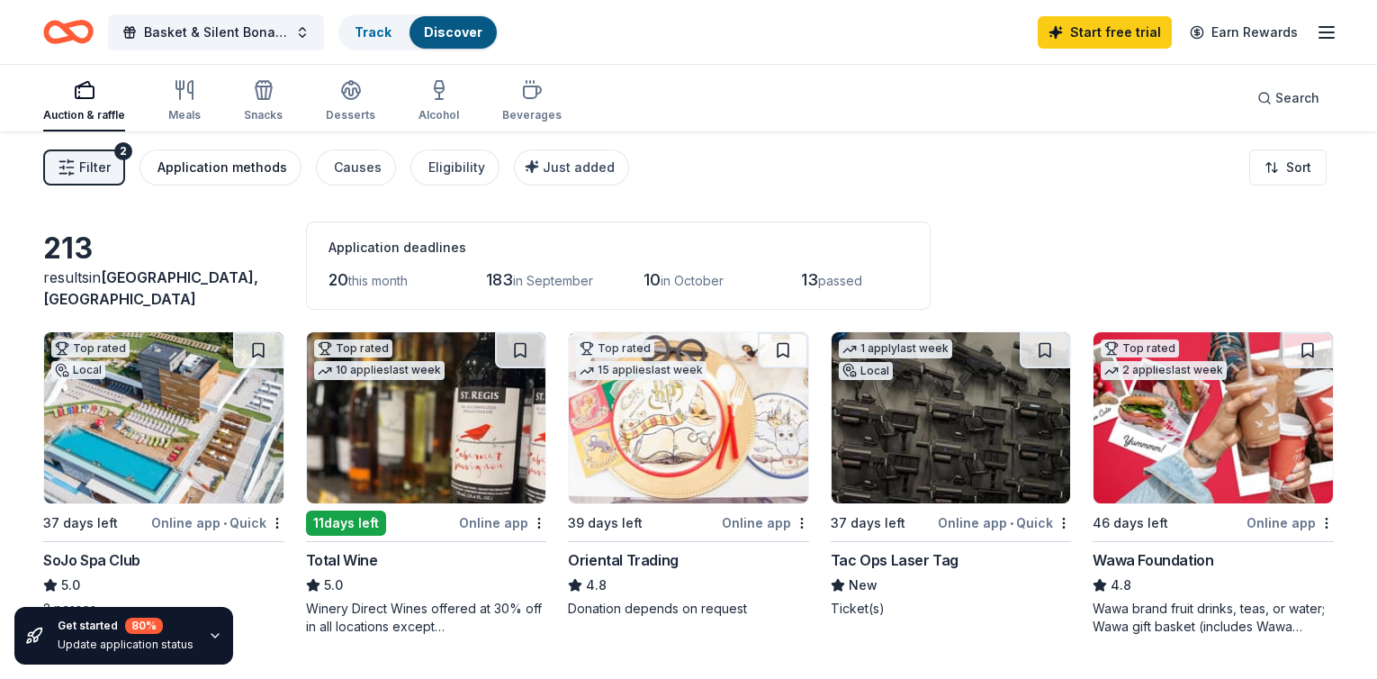
click at [236, 169] on div "Application methods" at bounding box center [223, 168] width 130 height 22
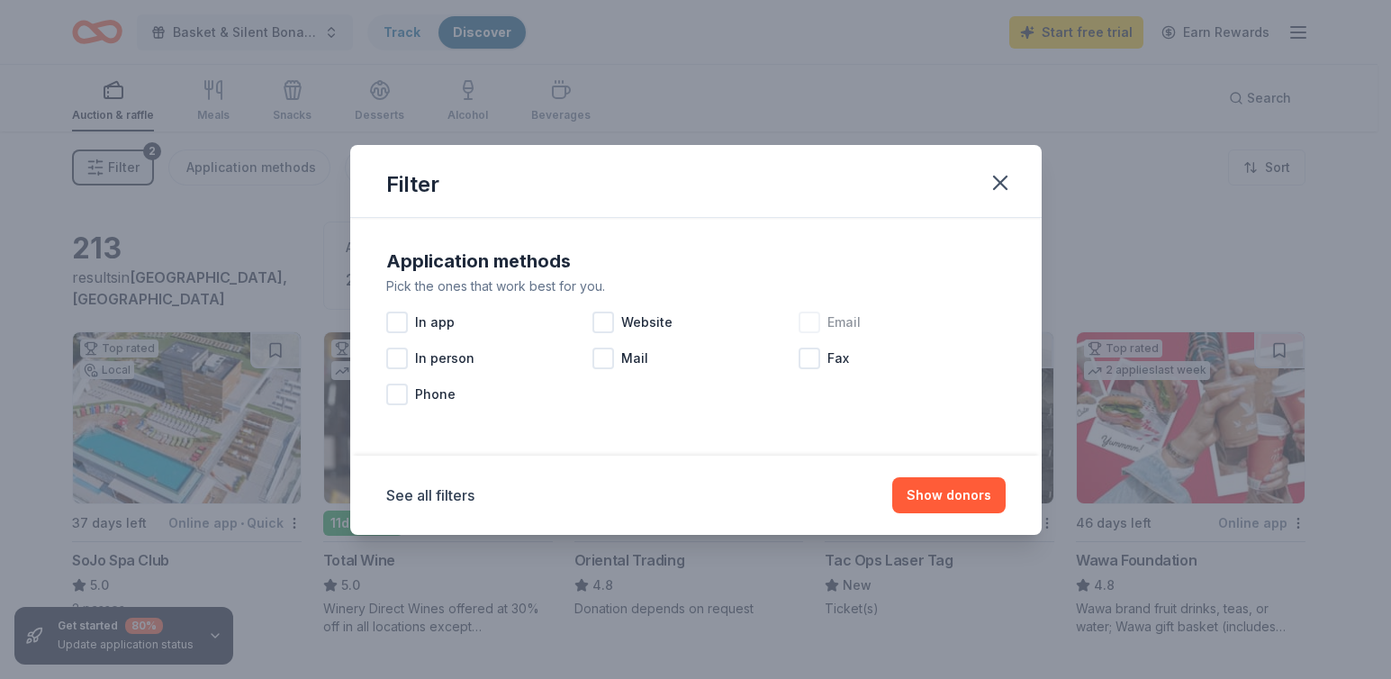
click at [813, 324] on div at bounding box center [809, 322] width 22 height 22
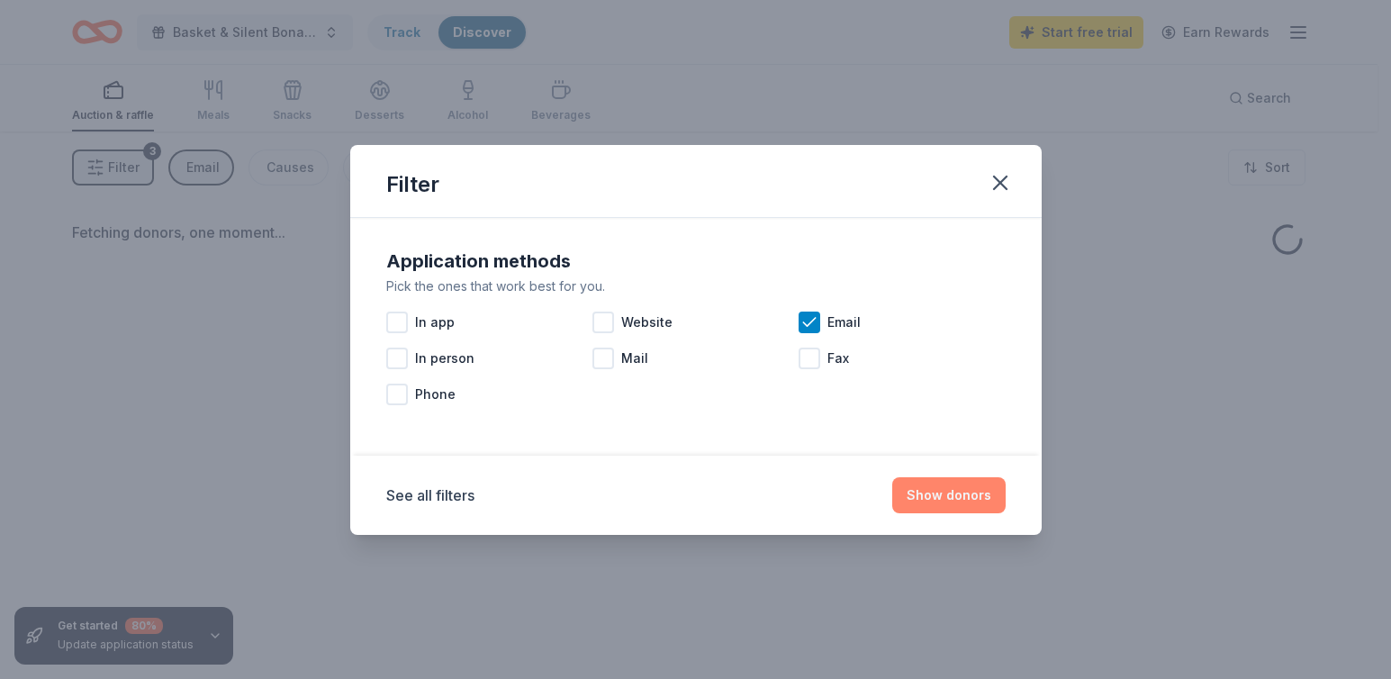
click at [955, 497] on button "Show donors" at bounding box center [948, 495] width 113 height 36
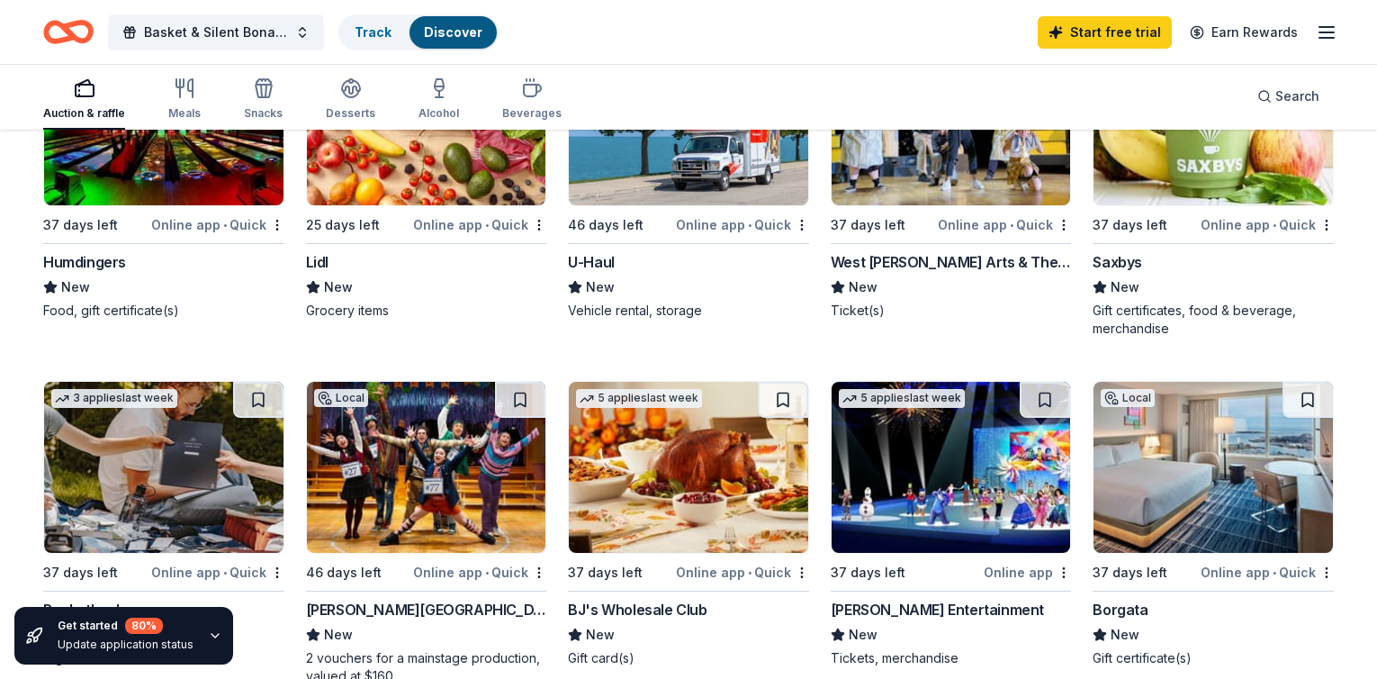
scroll to position [322, 0]
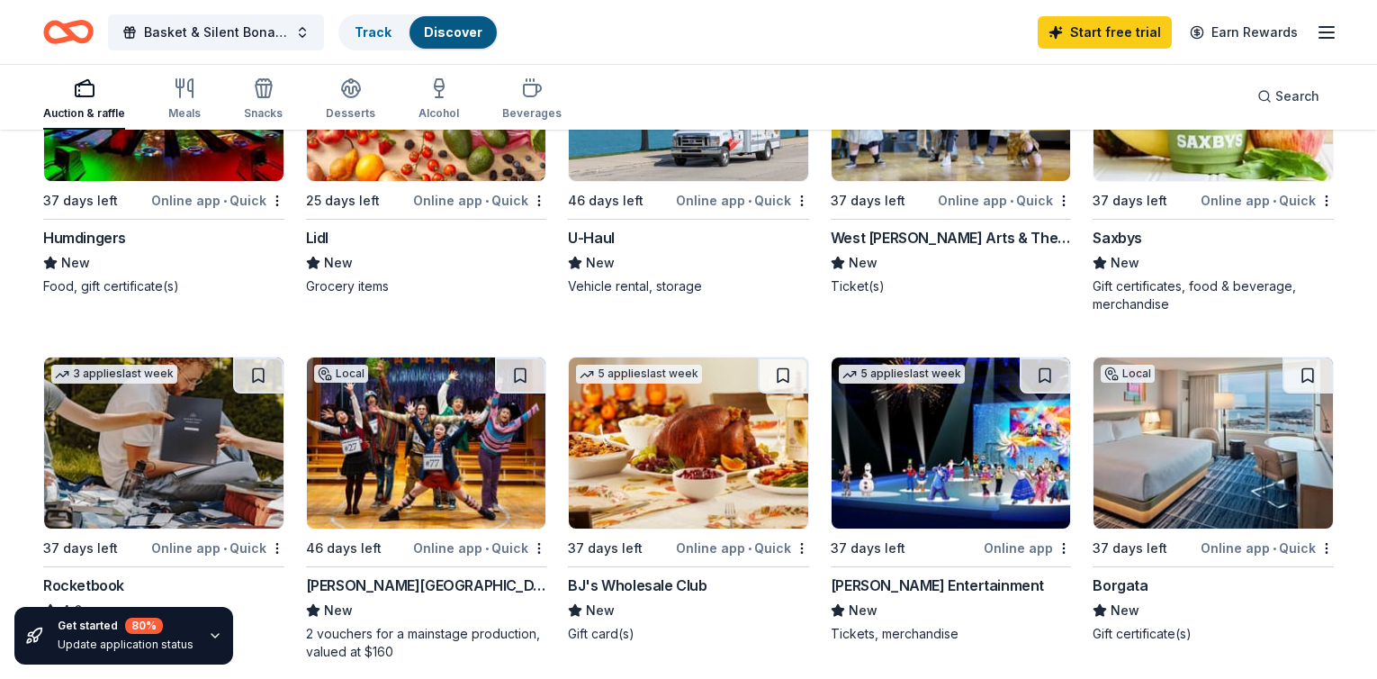
click at [808, 489] on div "Local 37 days left Online app • Quick Humdingers New Food, gift certificate(s) …" at bounding box center [688, 673] width 1291 height 1329
click at [887, 471] on img at bounding box center [951, 442] width 239 height 171
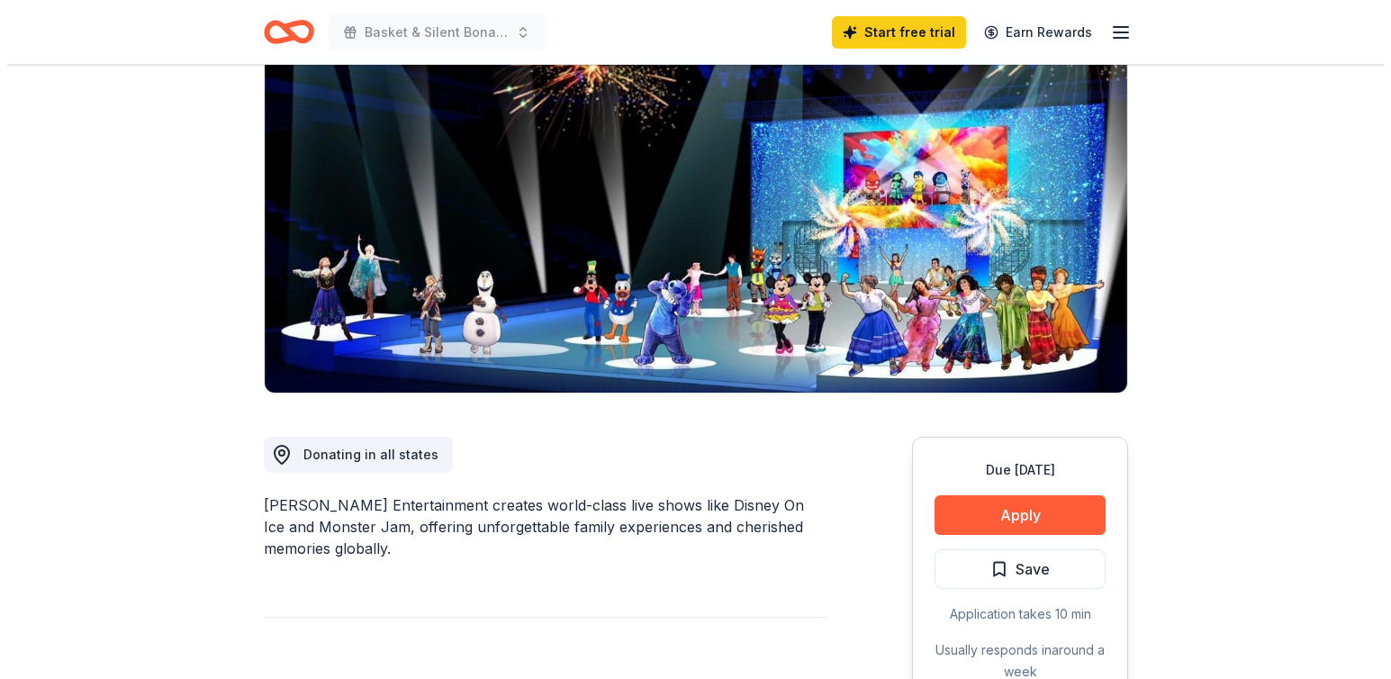
scroll to position [207, 0]
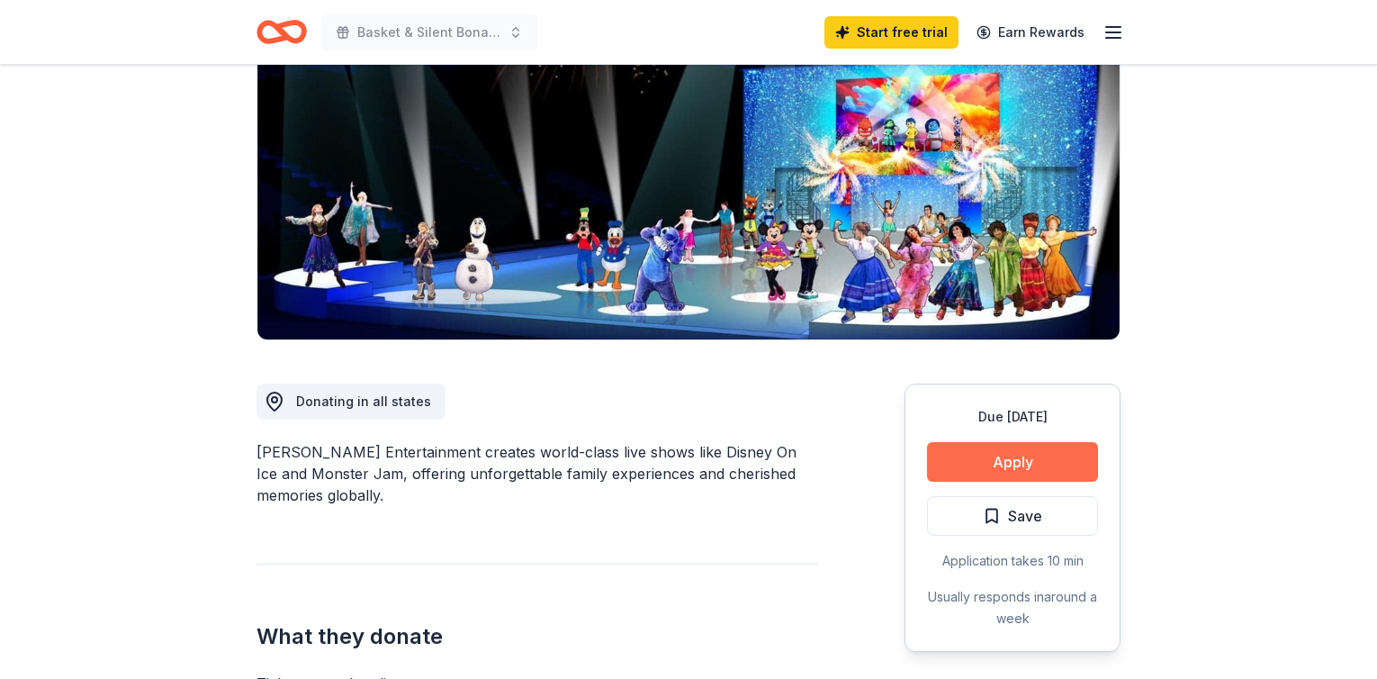
click at [1063, 474] on button "Apply" at bounding box center [1012, 462] width 171 height 40
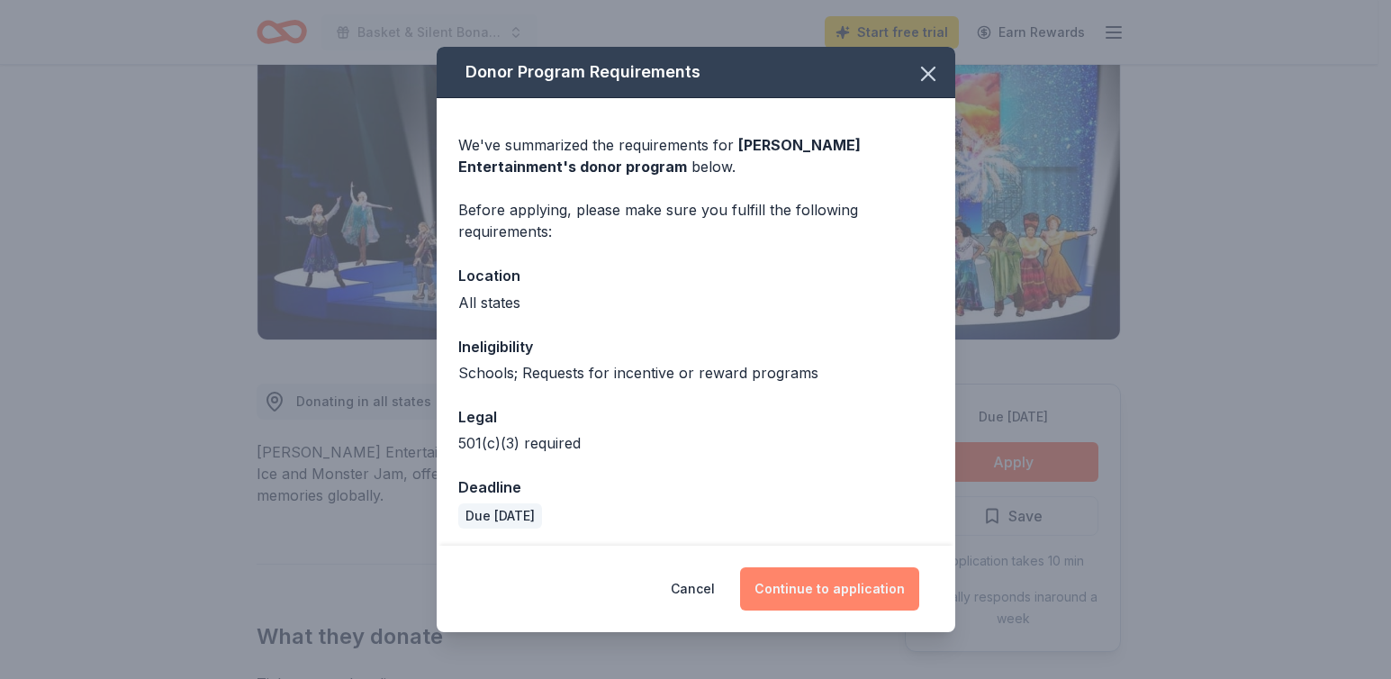
click at [793, 587] on button "Continue to application" at bounding box center [829, 588] width 179 height 43
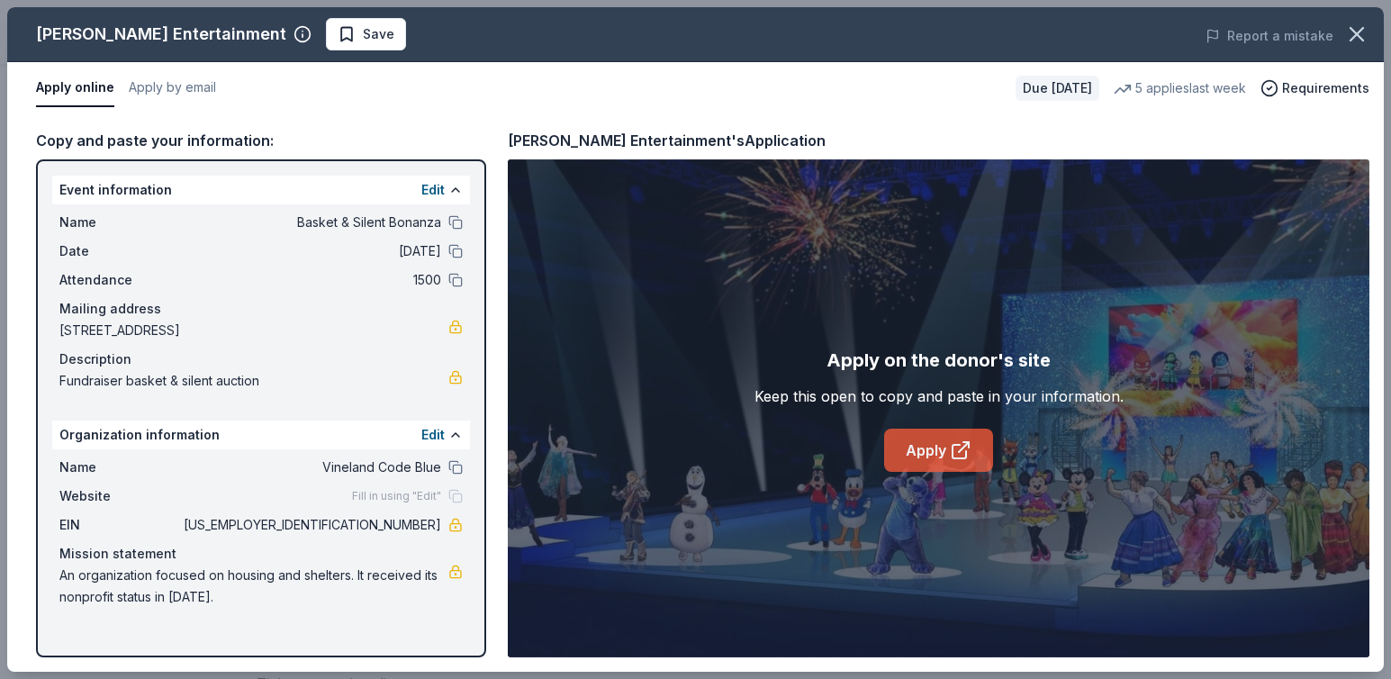
click at [912, 451] on link "Apply" at bounding box center [938, 449] width 109 height 43
